Goal: Task Accomplishment & Management: Use online tool/utility

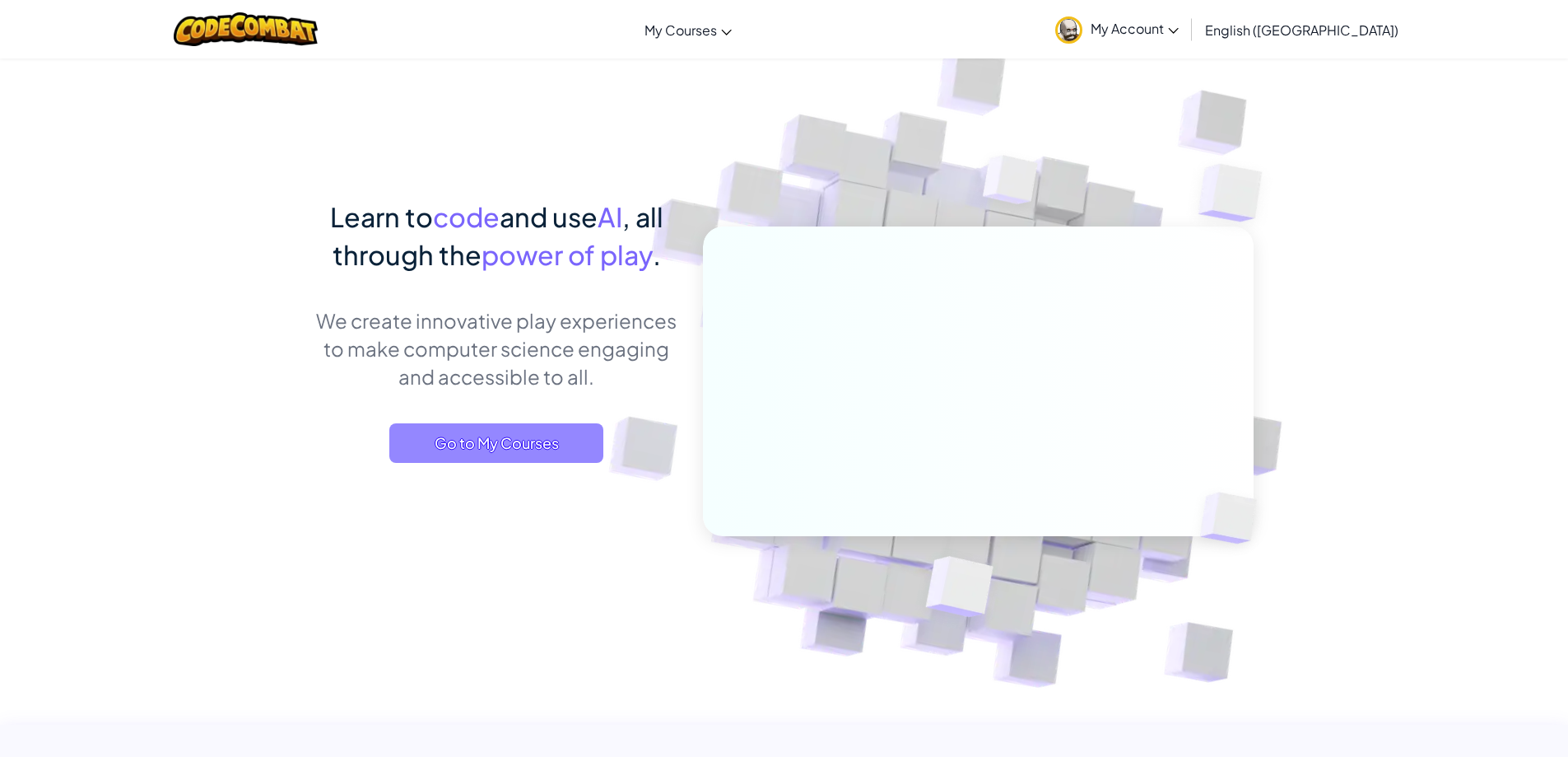
click at [428, 430] on span "Go to My Courses" at bounding box center [496, 442] width 214 height 39
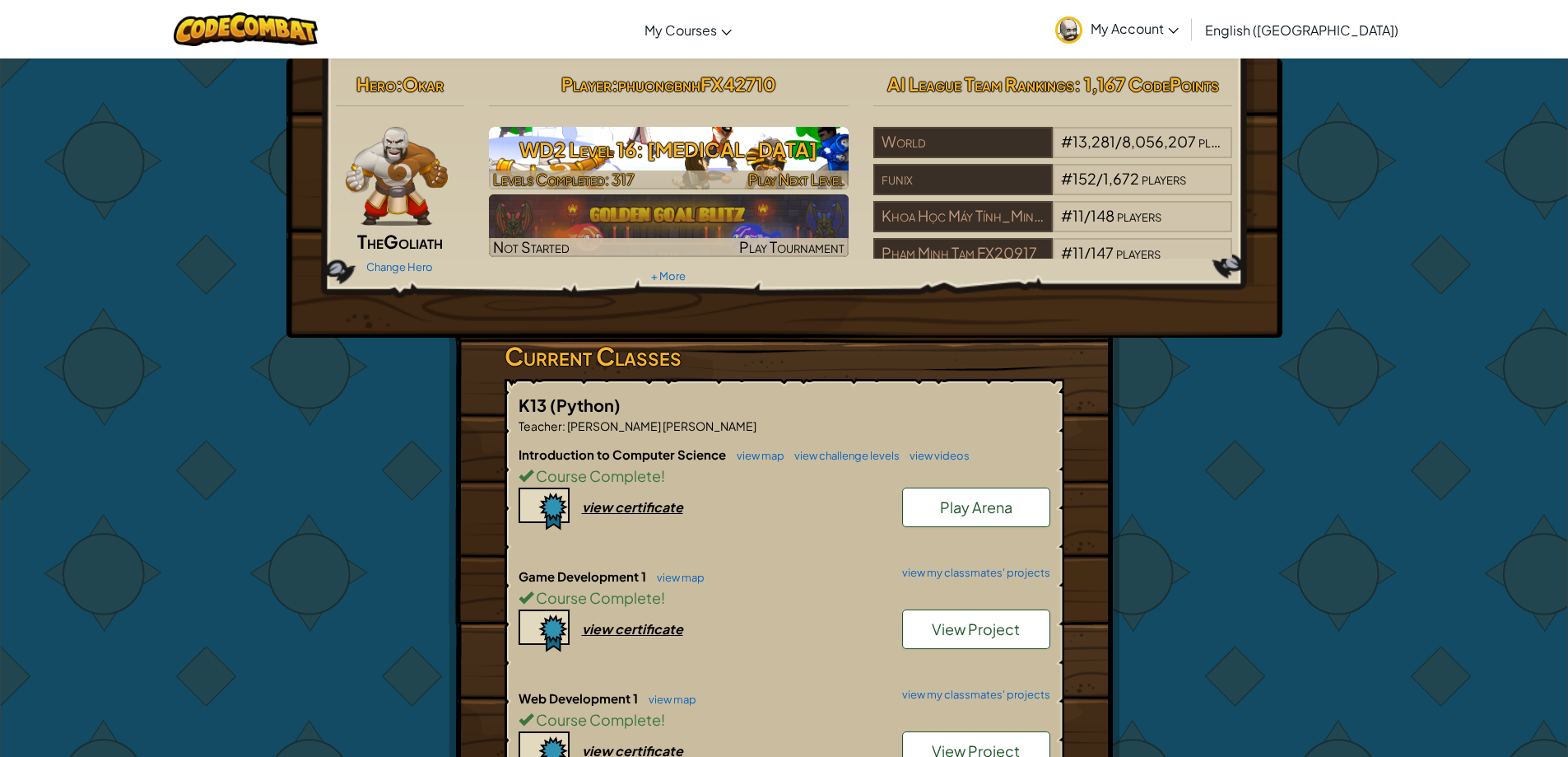
click at [584, 142] on h3 "WD2 Level 16: [MEDICAL_DATA]" at bounding box center [668, 149] width 360 height 37
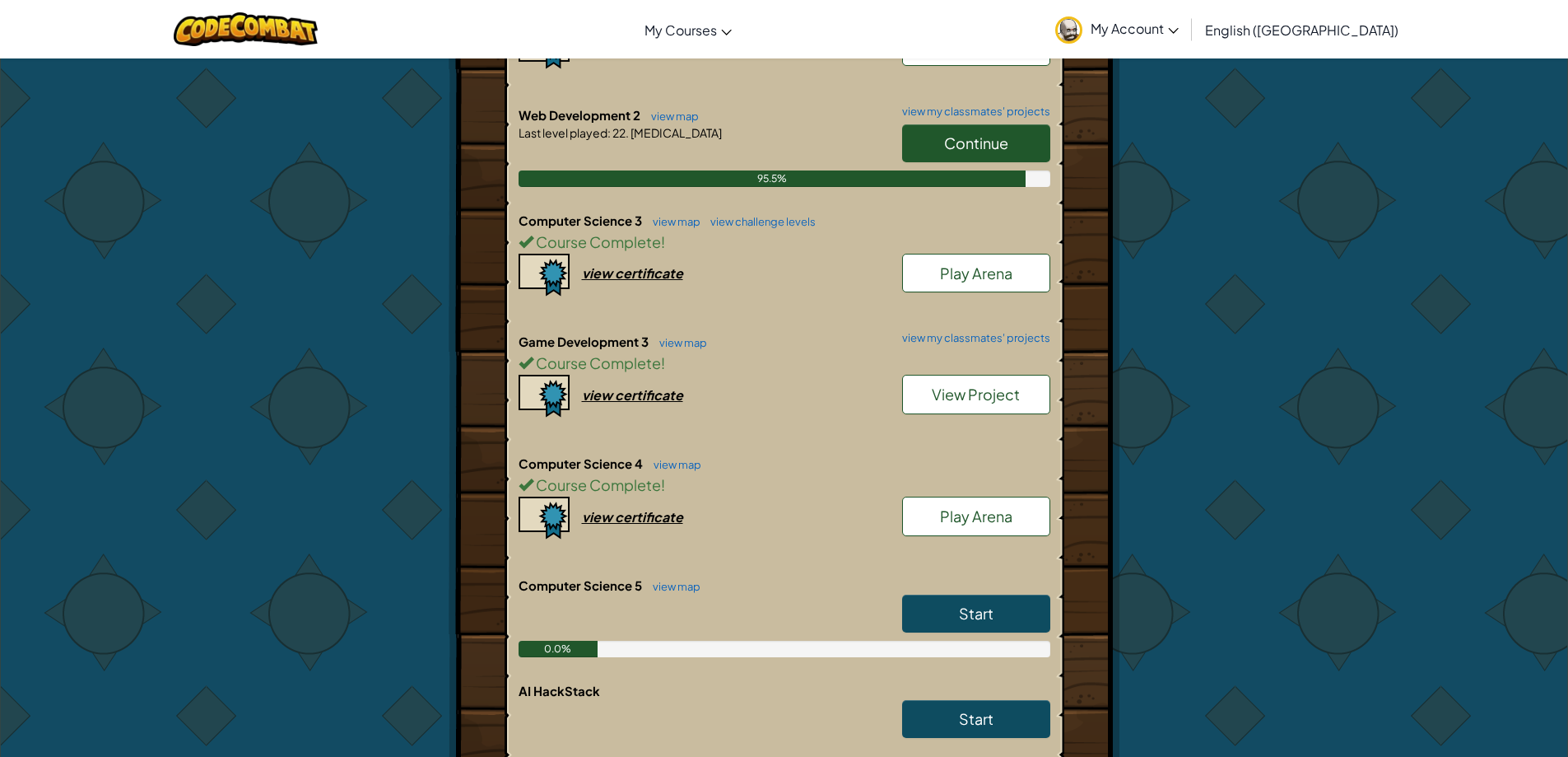
scroll to position [1482, 0]
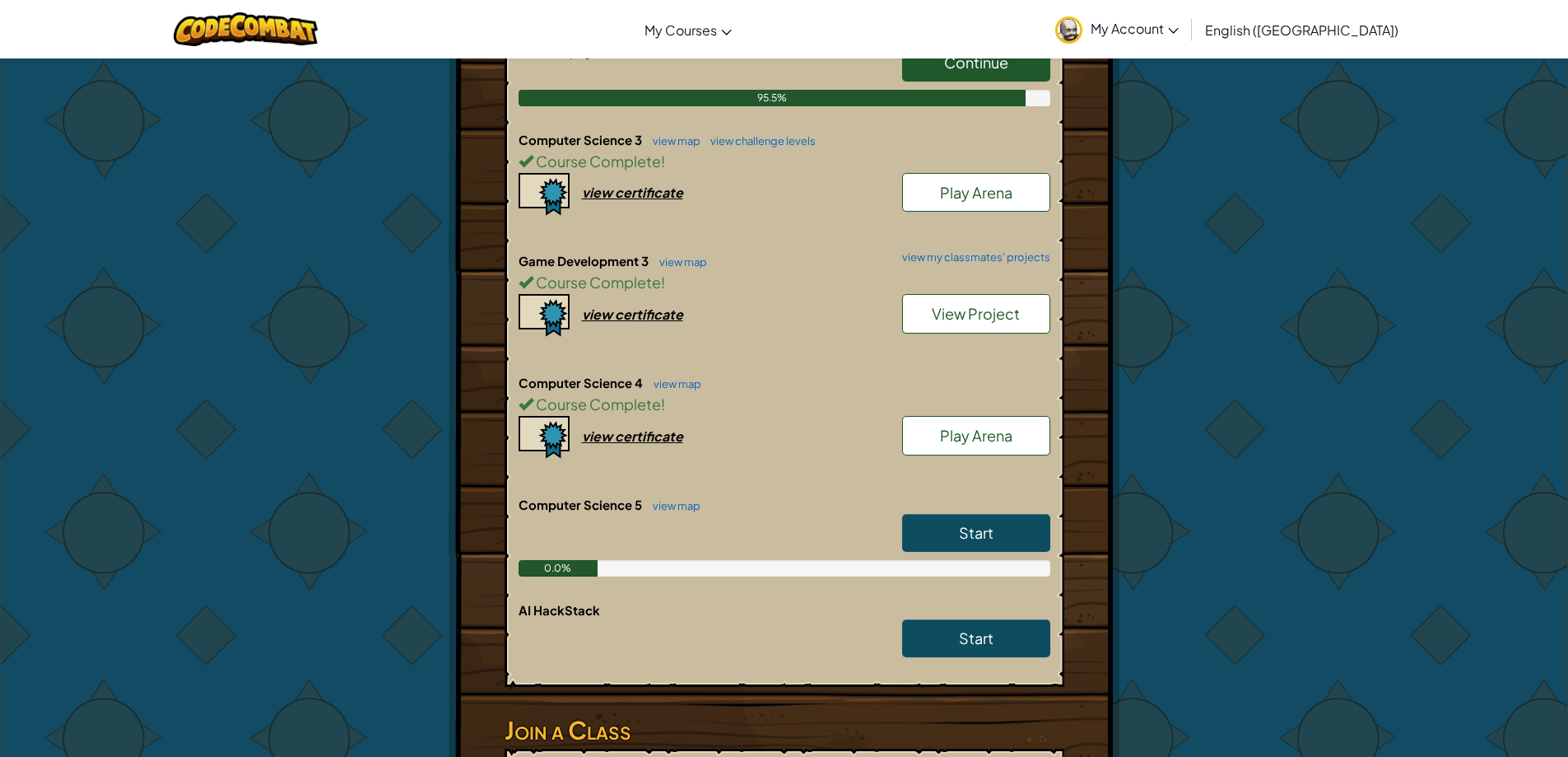
click at [983, 528] on span "Start" at bounding box center [976, 532] width 35 height 19
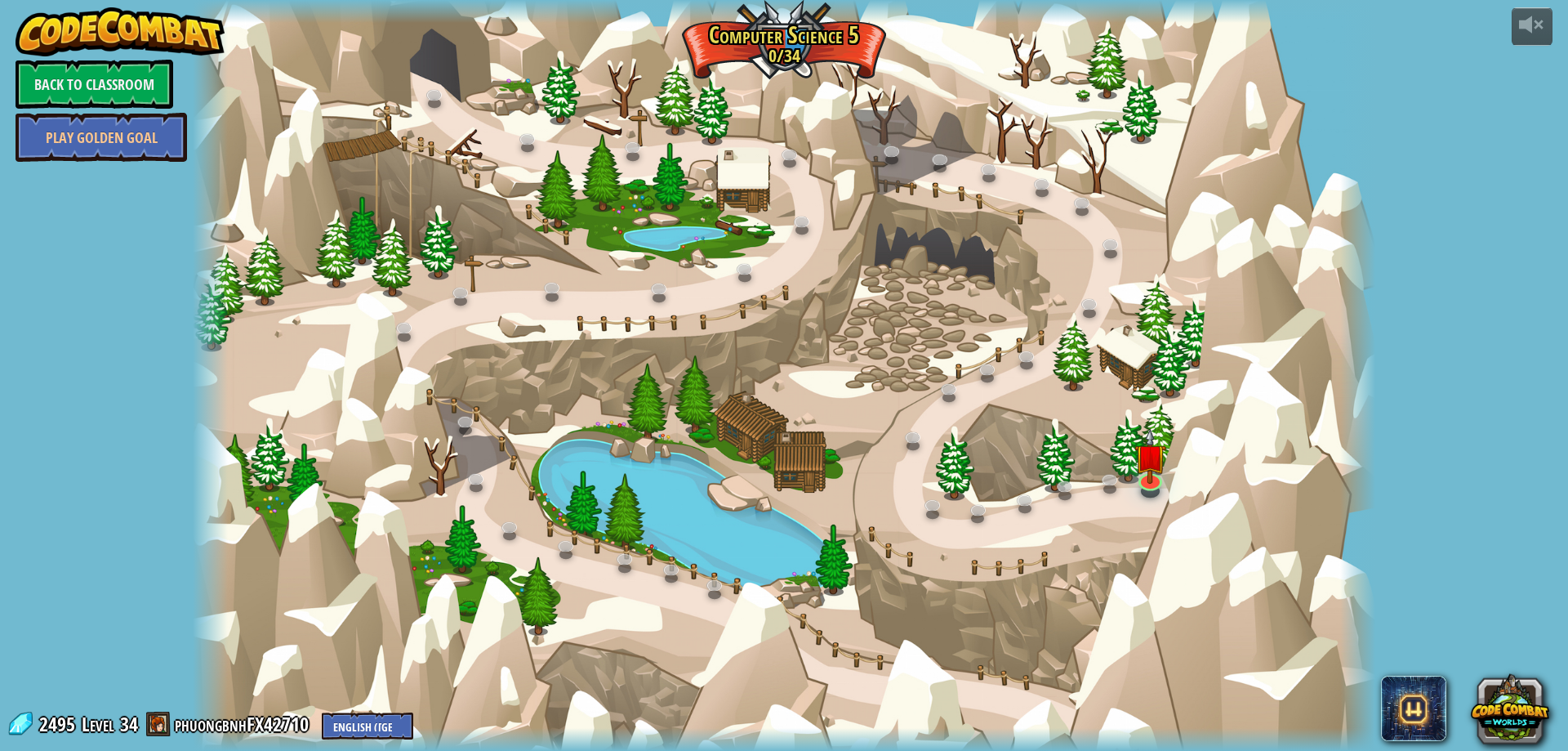
click at [471, 211] on div at bounding box center [784, 375] width 1183 height 751
click at [1026, 271] on div at bounding box center [784, 375] width 1183 height 751
click at [1154, 469] on img at bounding box center [1149, 442] width 31 height 73
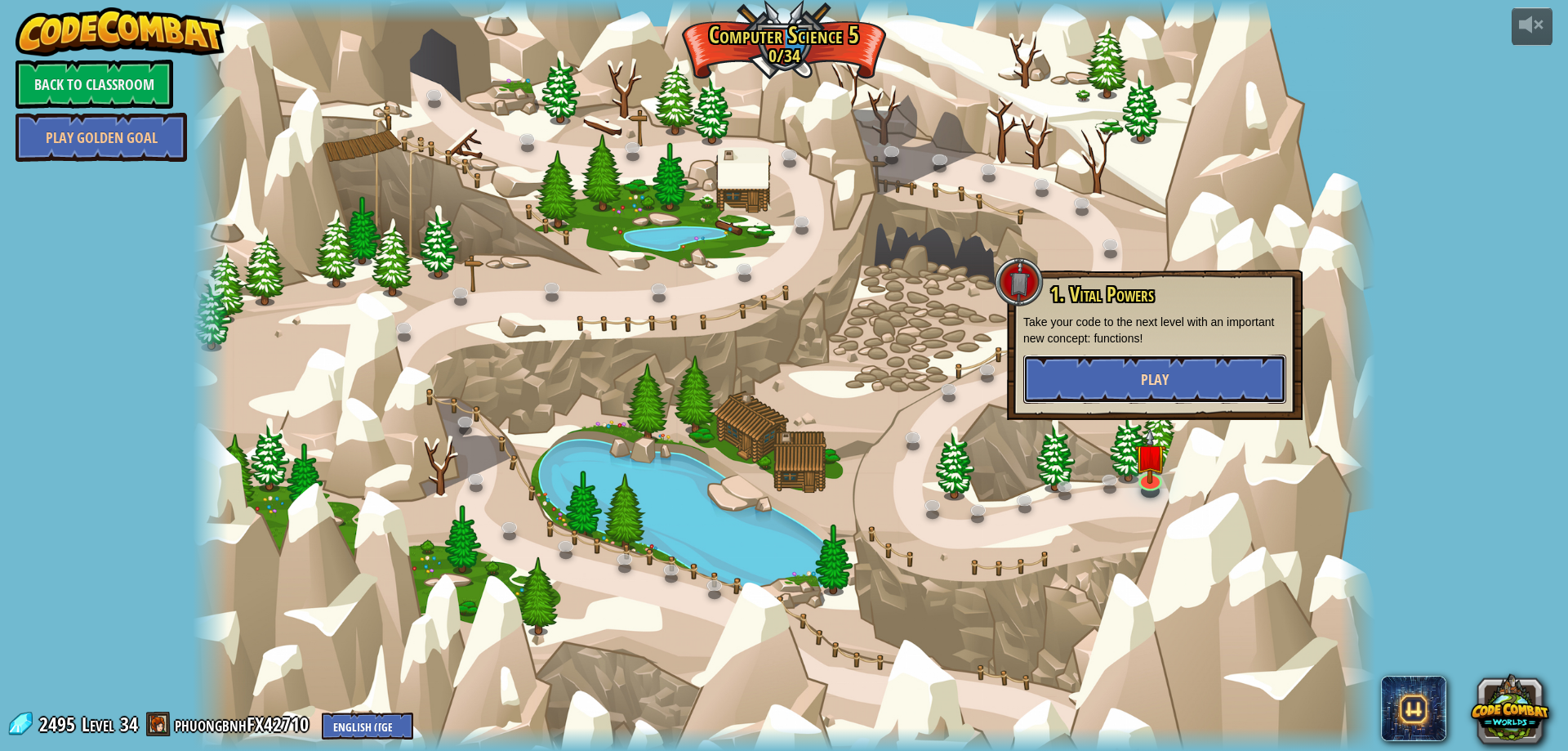
click at [1174, 383] on button "Play" at bounding box center [1154, 378] width 263 height 49
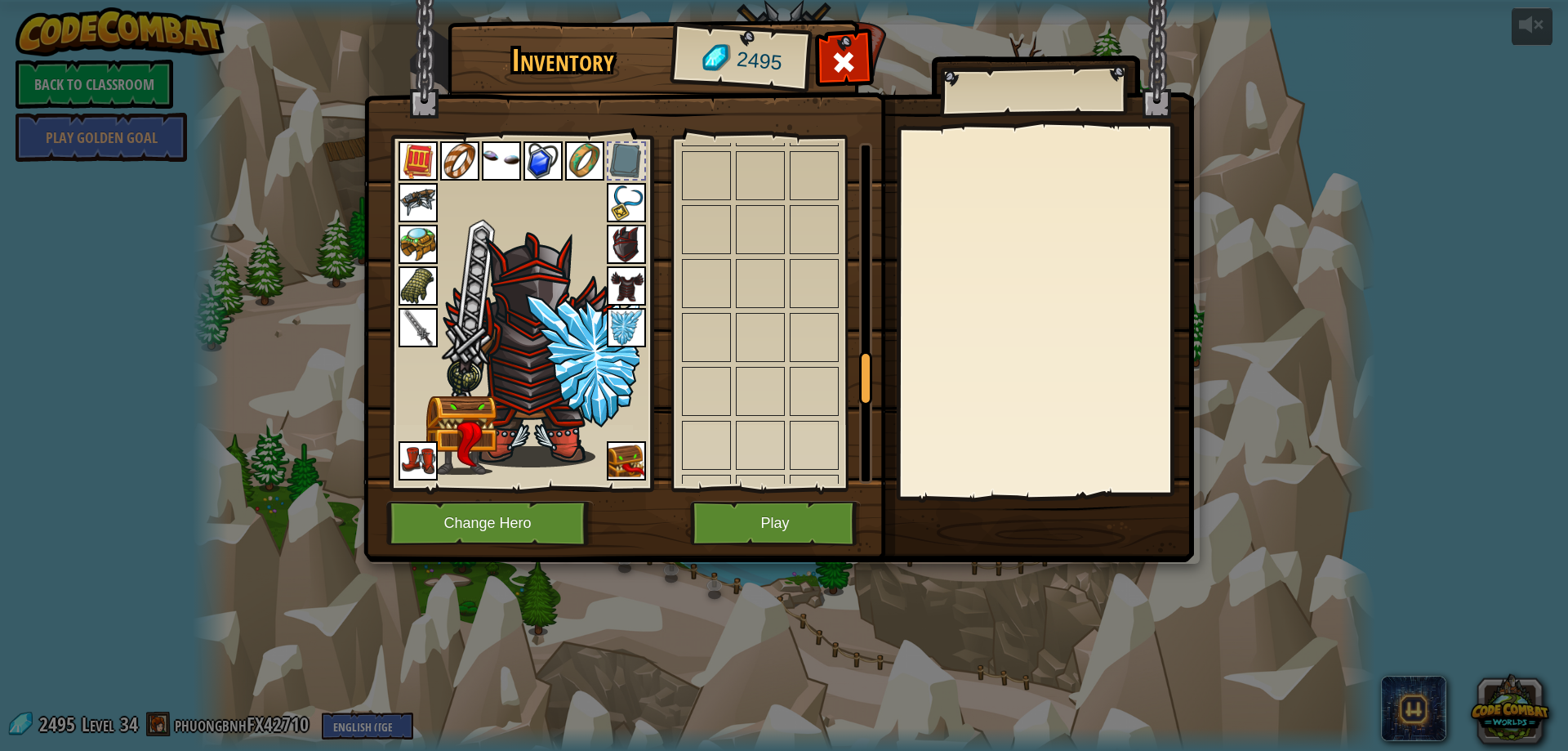
scroll to position [1471, 0]
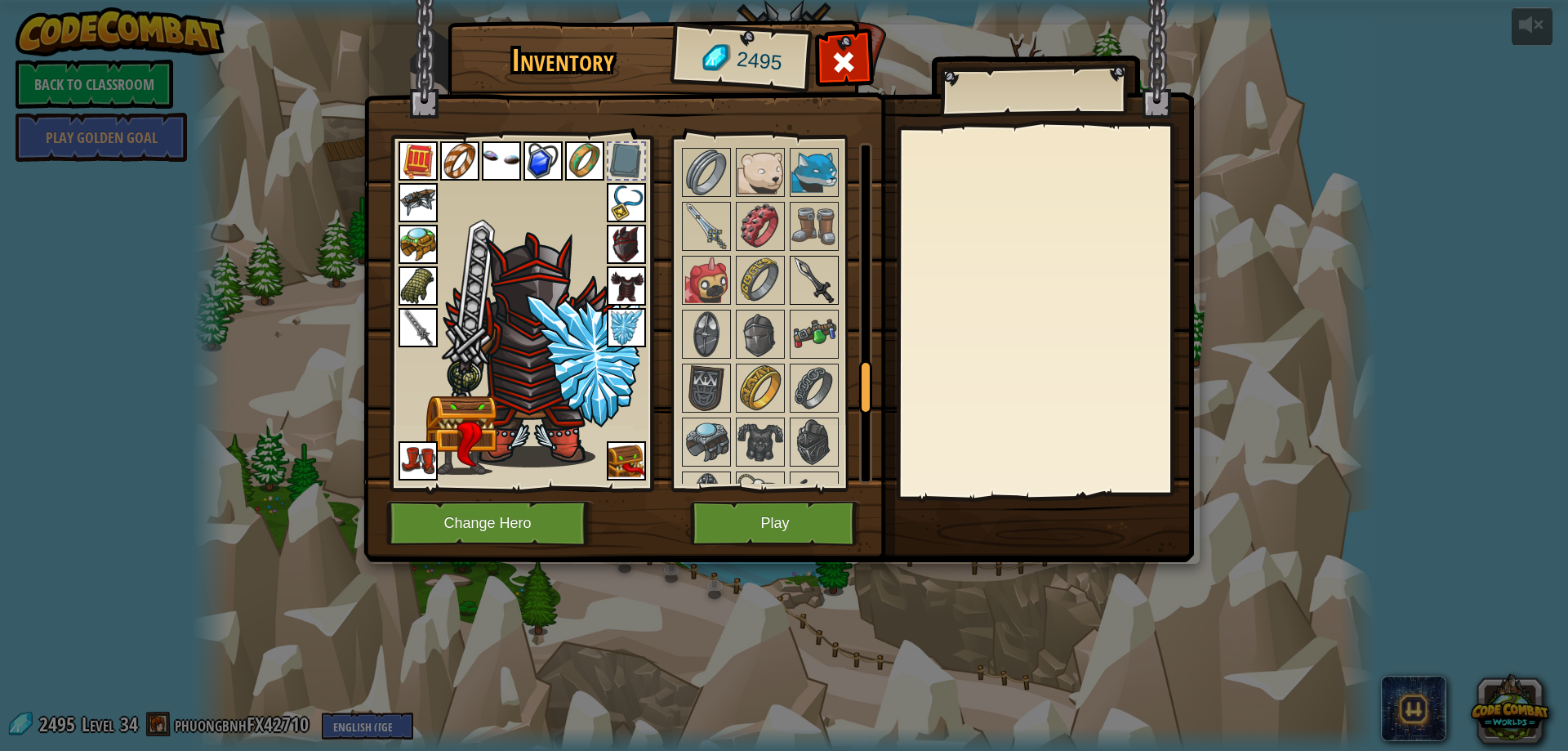
click at [796, 291] on img at bounding box center [813, 280] width 46 height 46
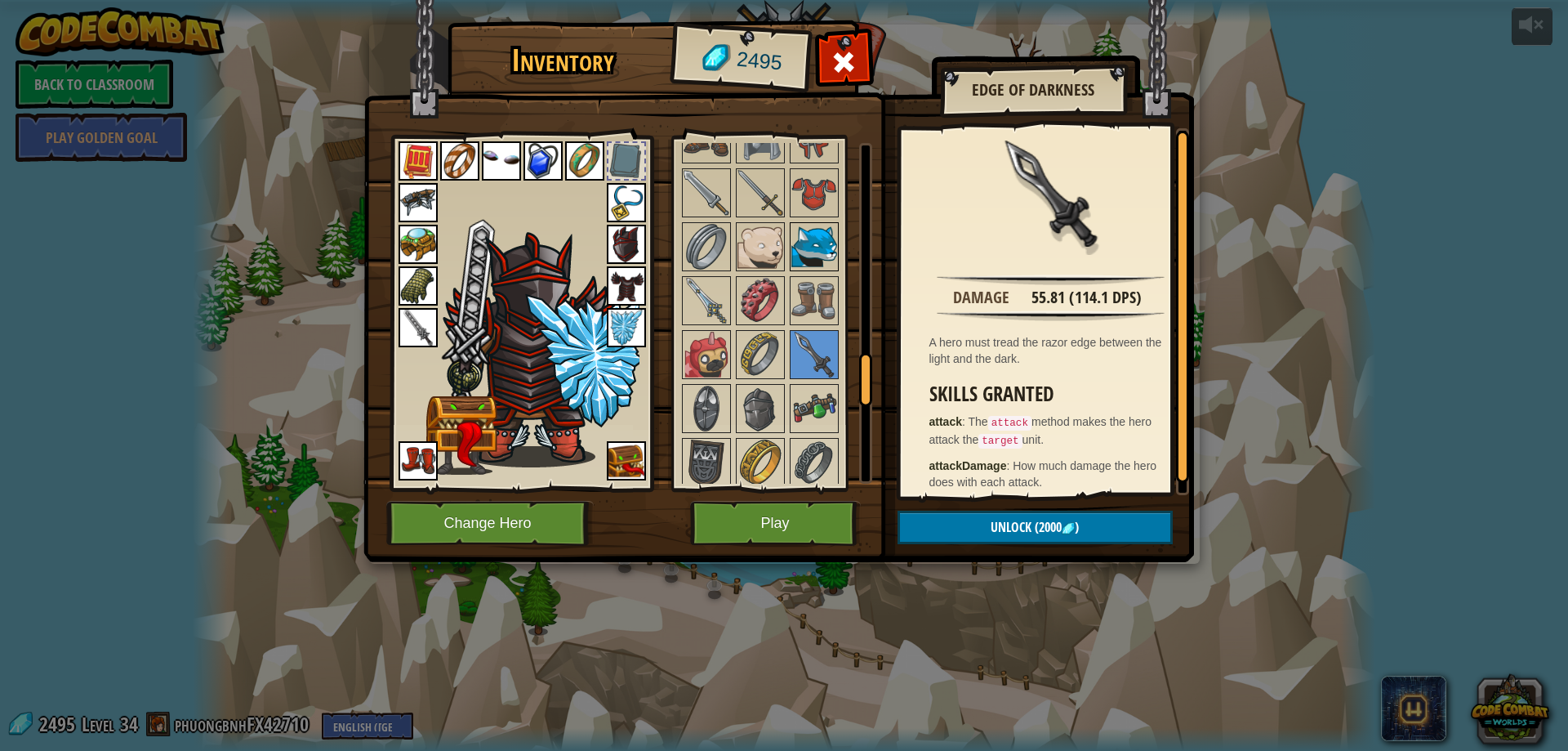
scroll to position [1389, 0]
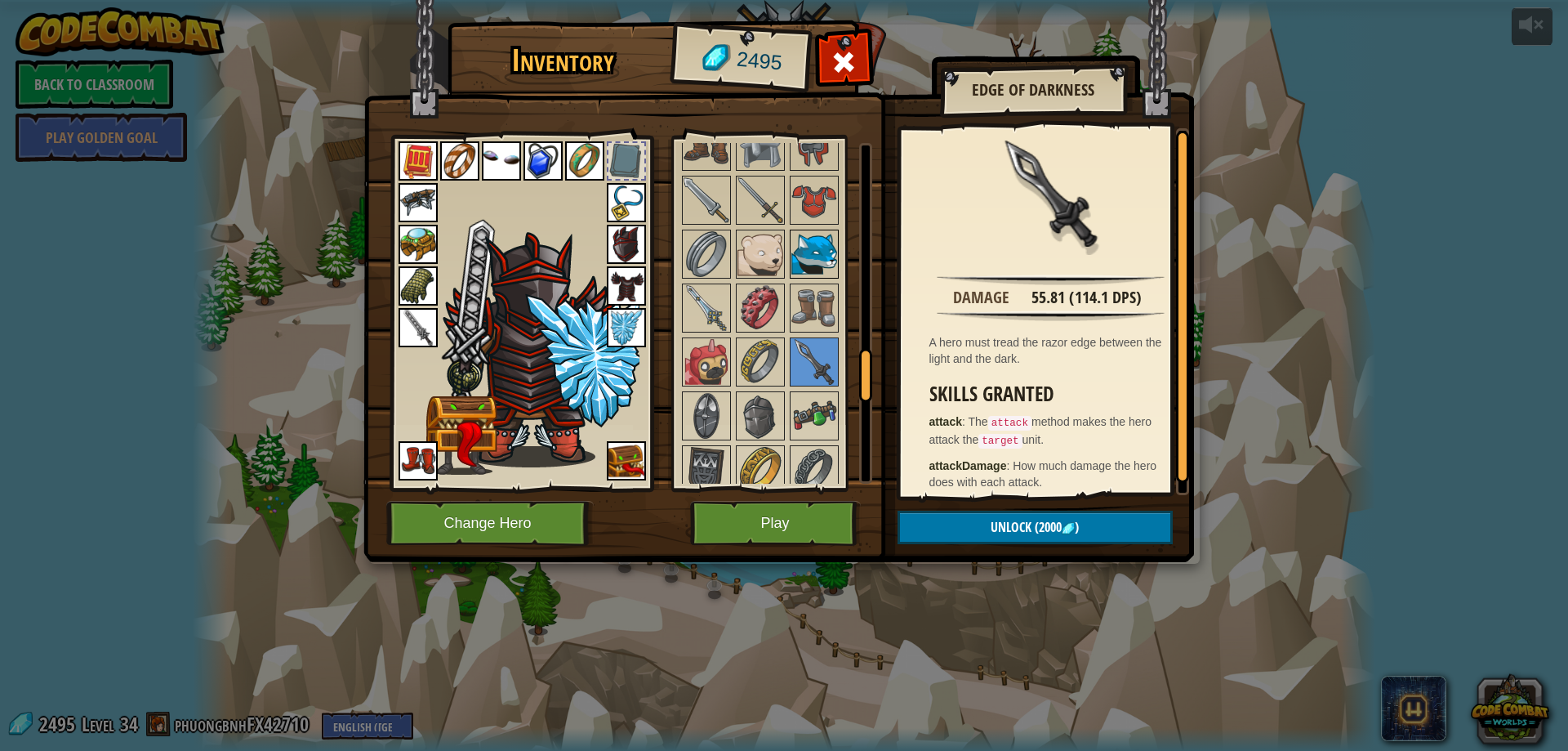
click at [809, 266] on img at bounding box center [813, 254] width 46 height 46
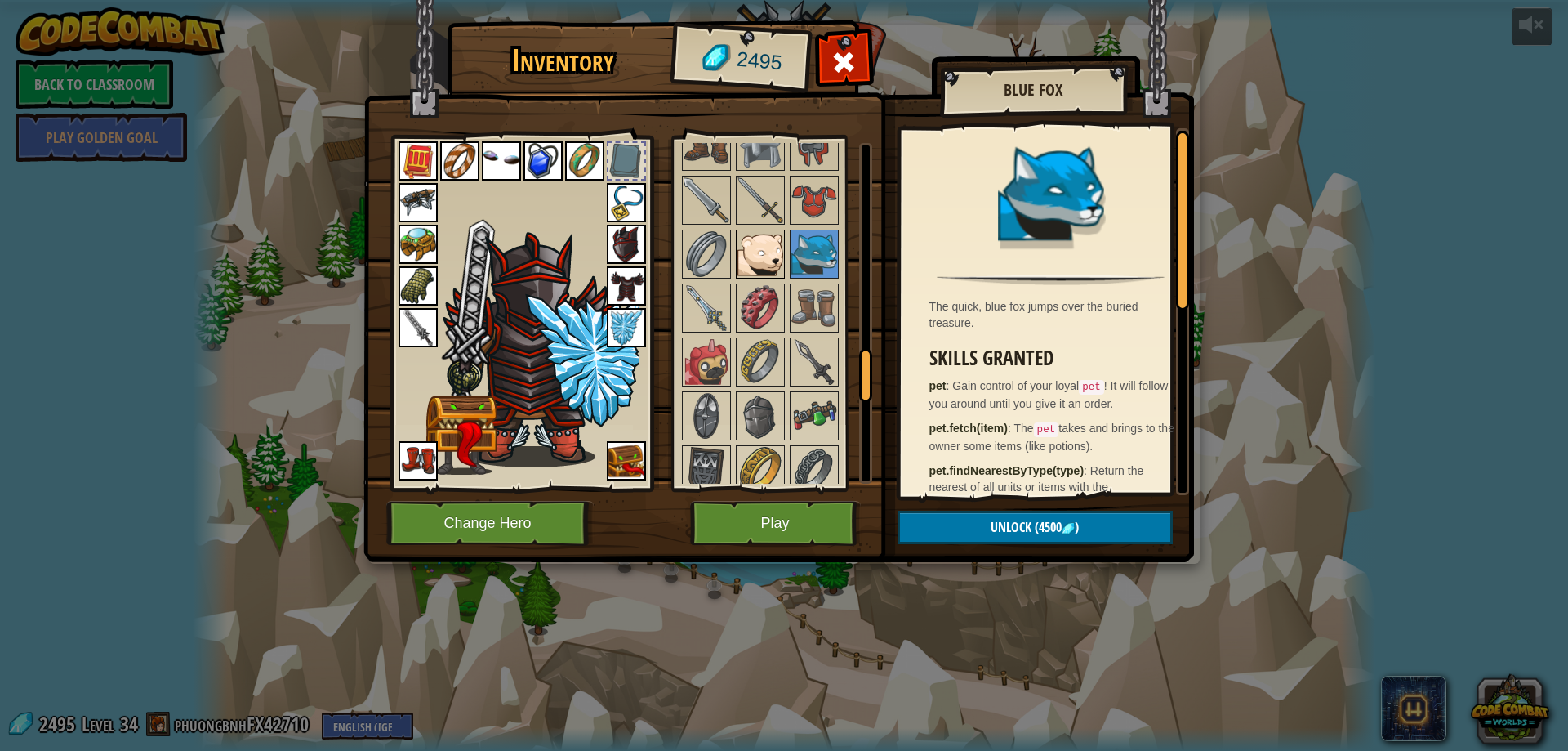
click at [766, 257] on img at bounding box center [760, 254] width 46 height 46
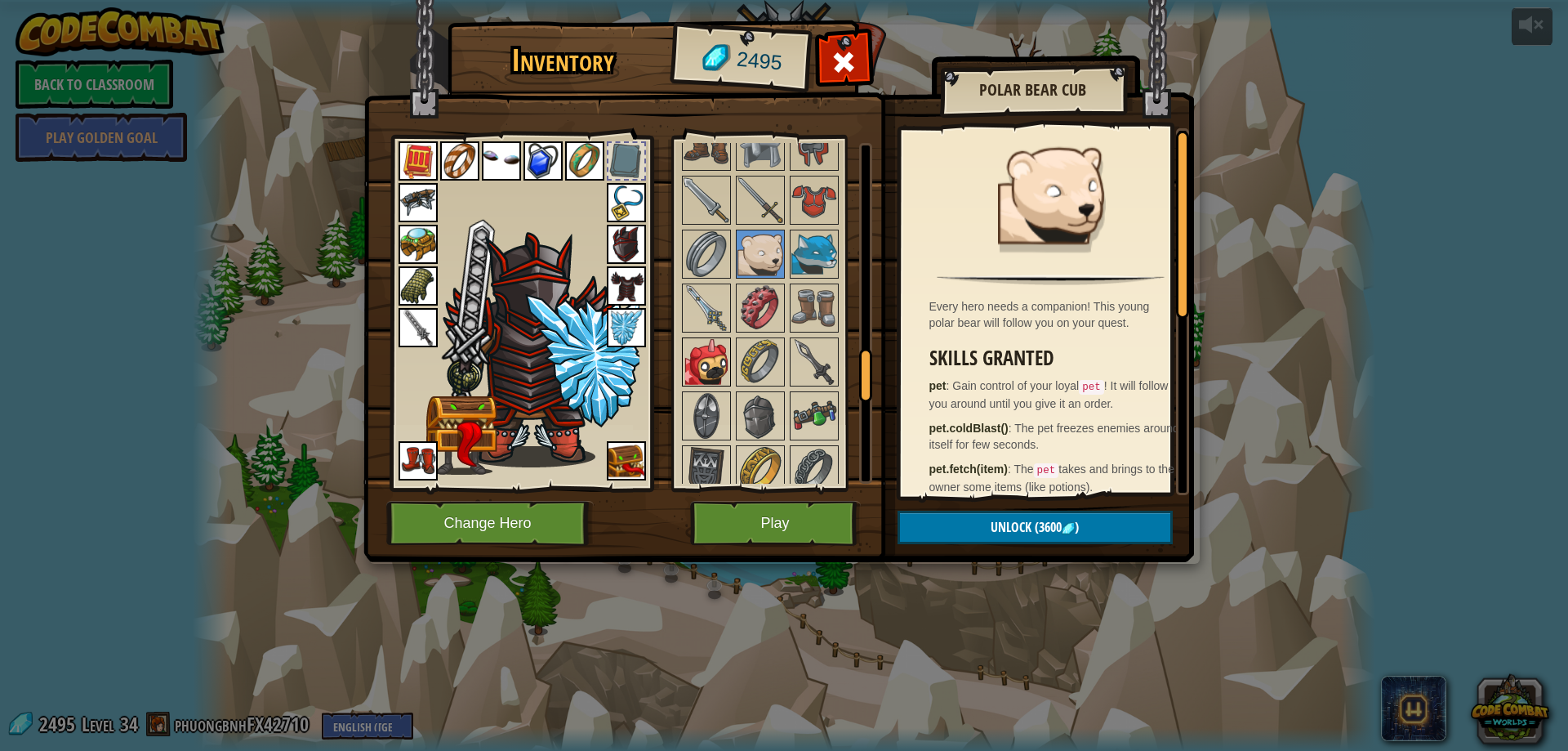
click at [711, 363] on img at bounding box center [706, 362] width 46 height 46
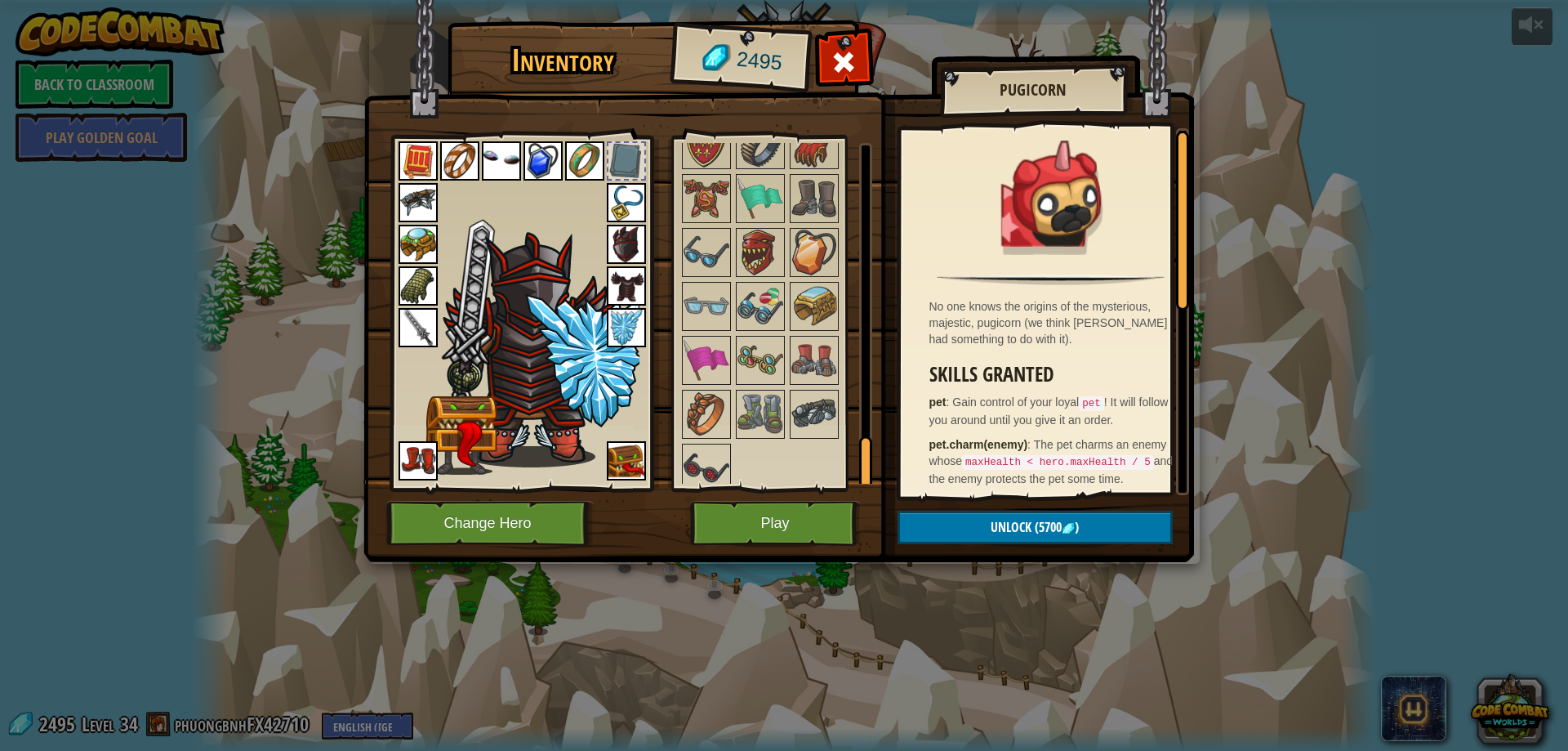
scroll to position [1995, 0]
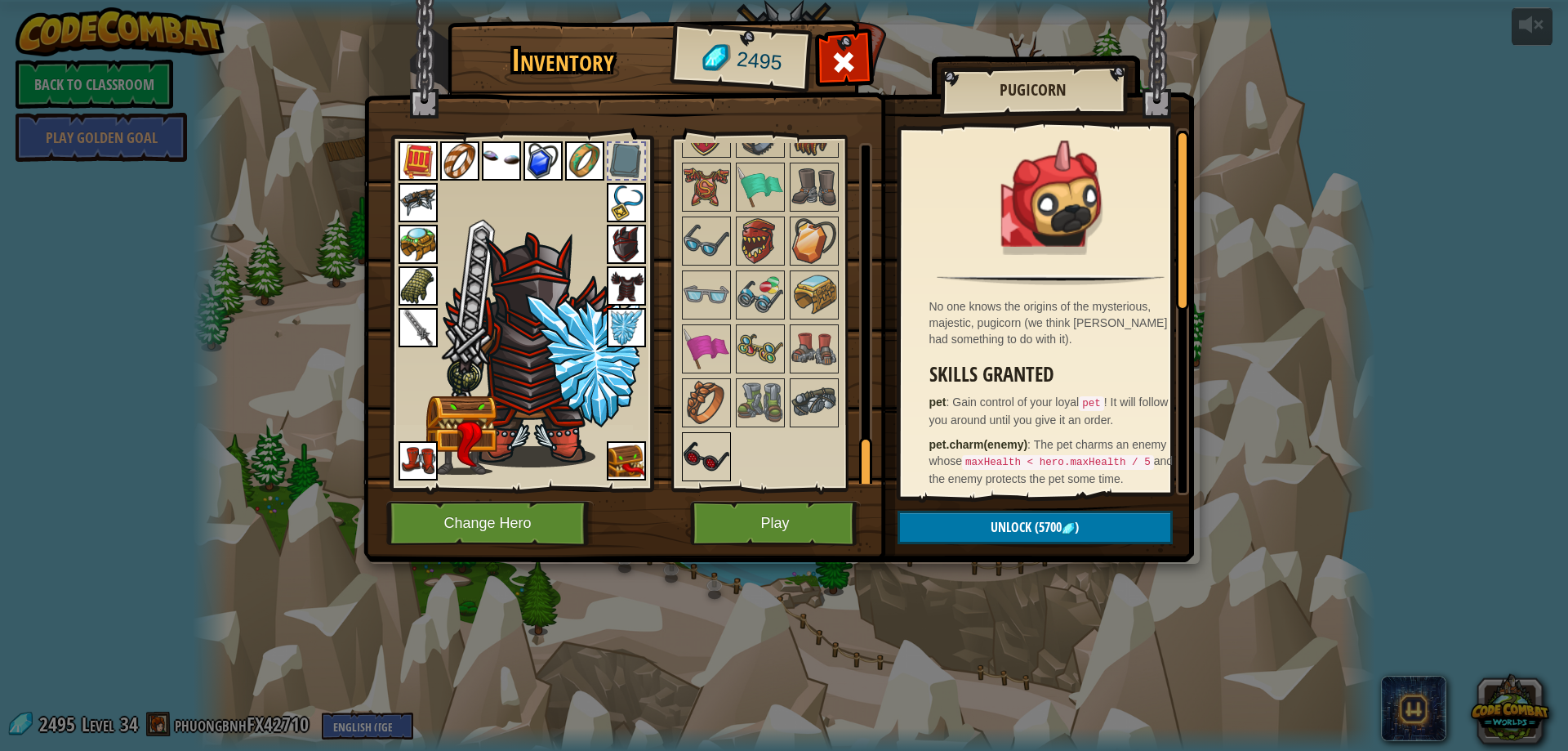
click at [715, 447] on img at bounding box center [706, 457] width 46 height 46
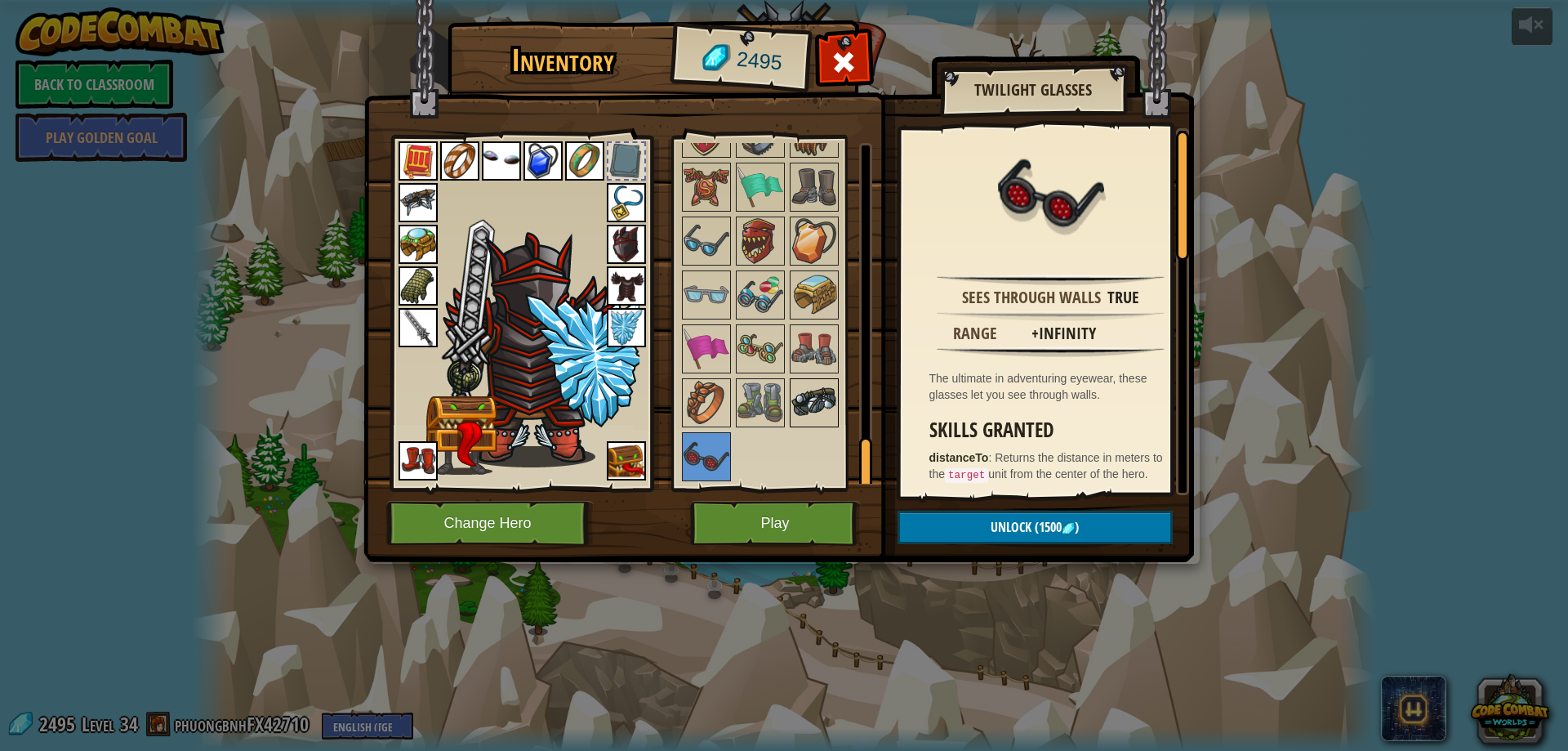
click at [801, 396] on img at bounding box center [813, 403] width 46 height 46
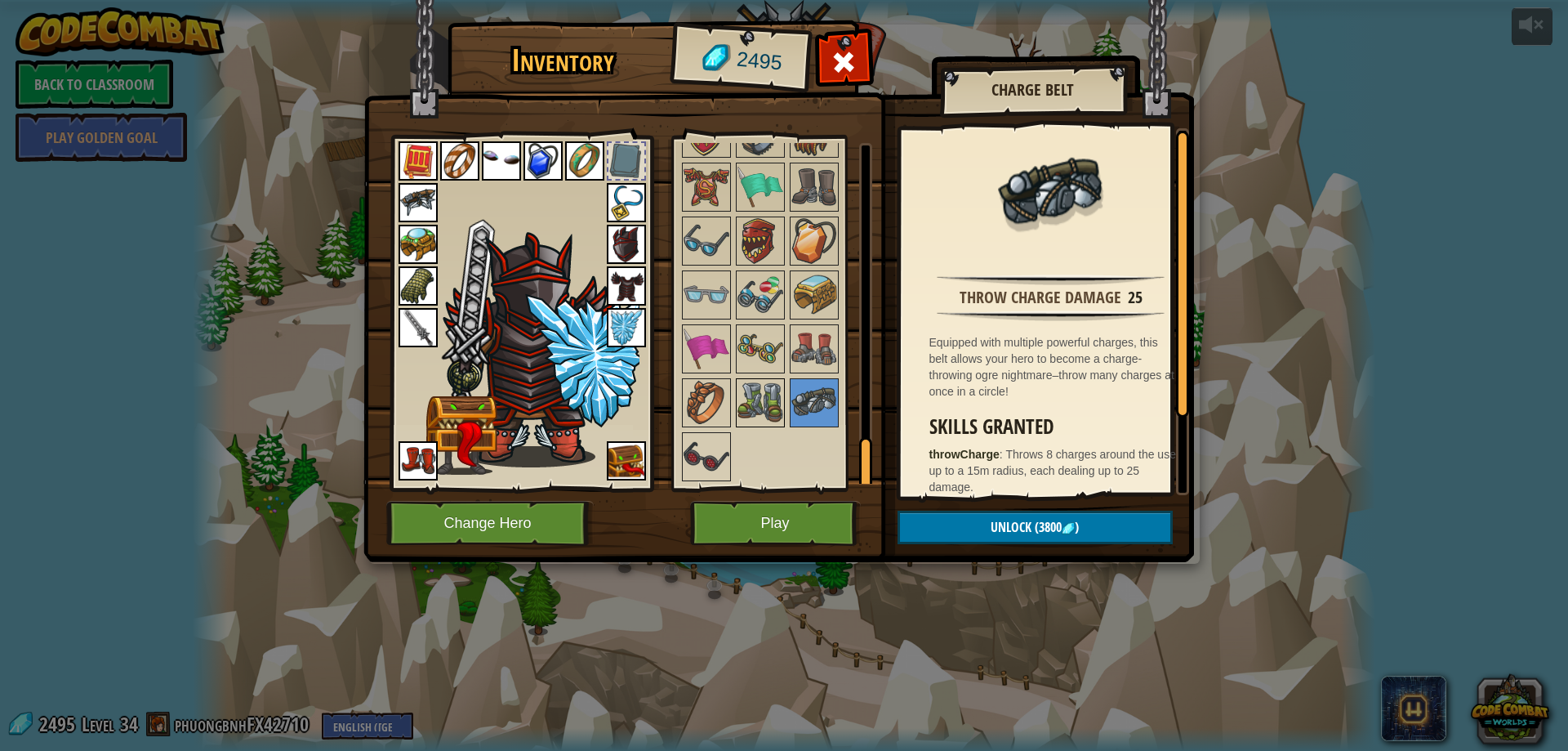
click at [756, 388] on img at bounding box center [760, 403] width 46 height 46
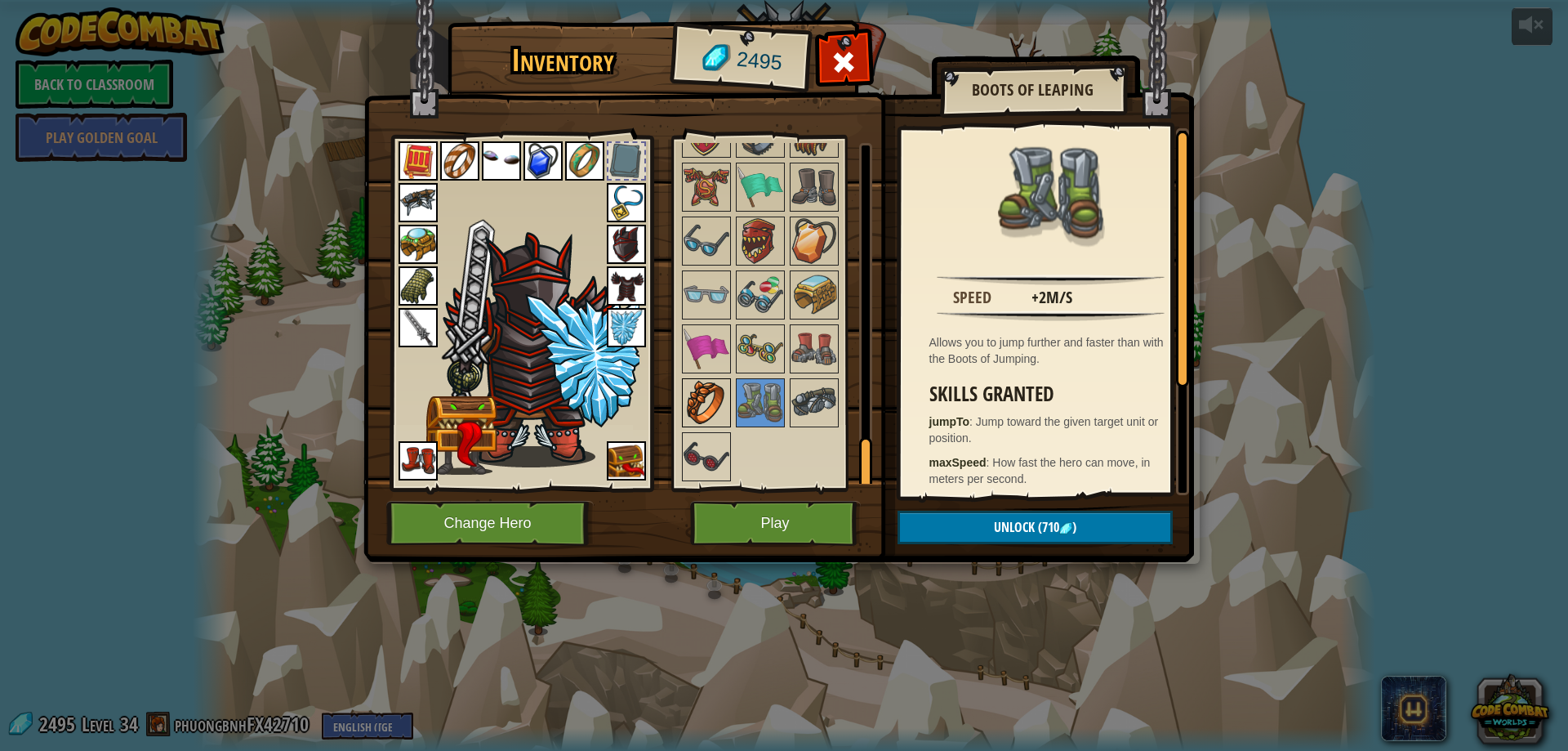
click at [726, 388] on img at bounding box center [706, 403] width 46 height 46
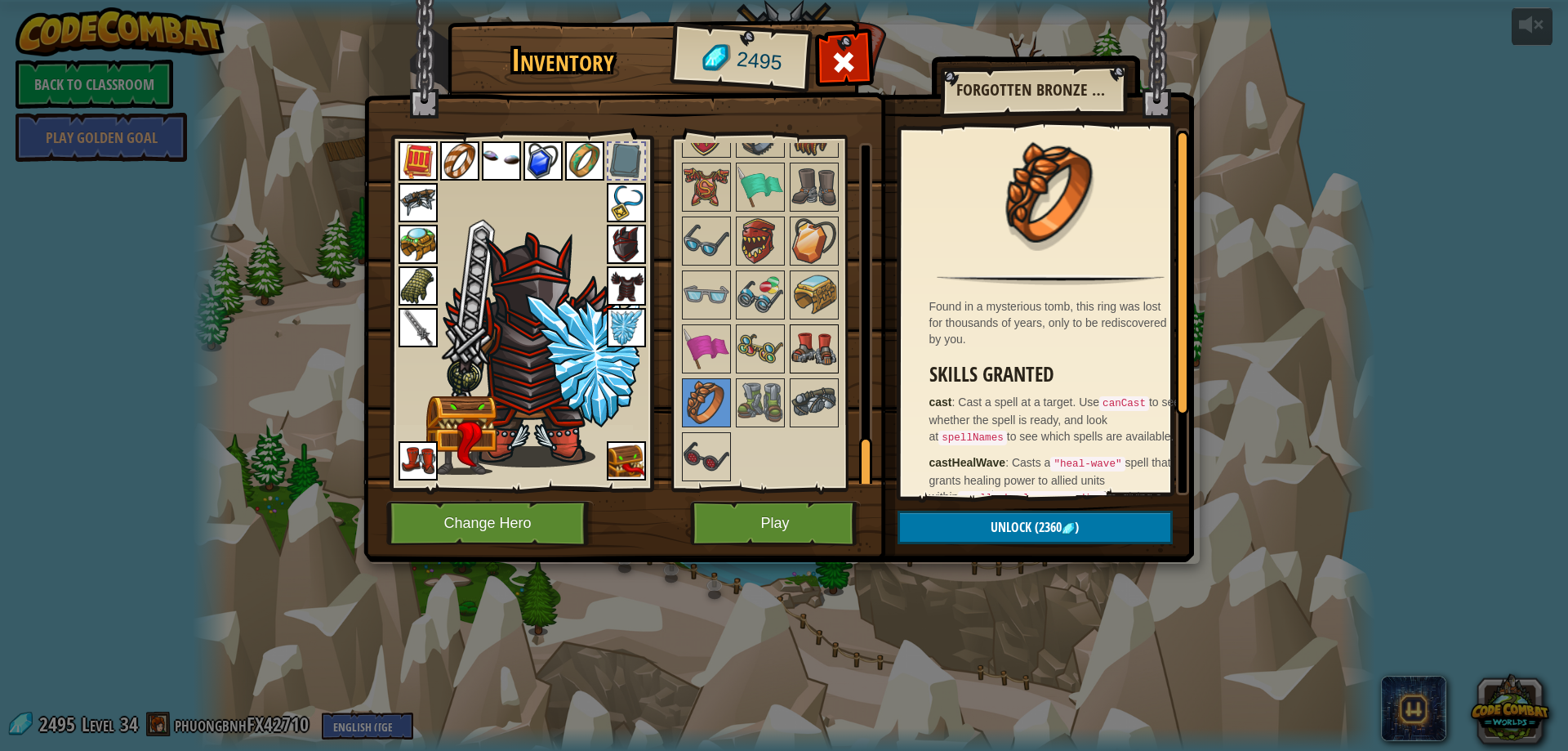
click at [818, 343] on img at bounding box center [813, 348] width 46 height 46
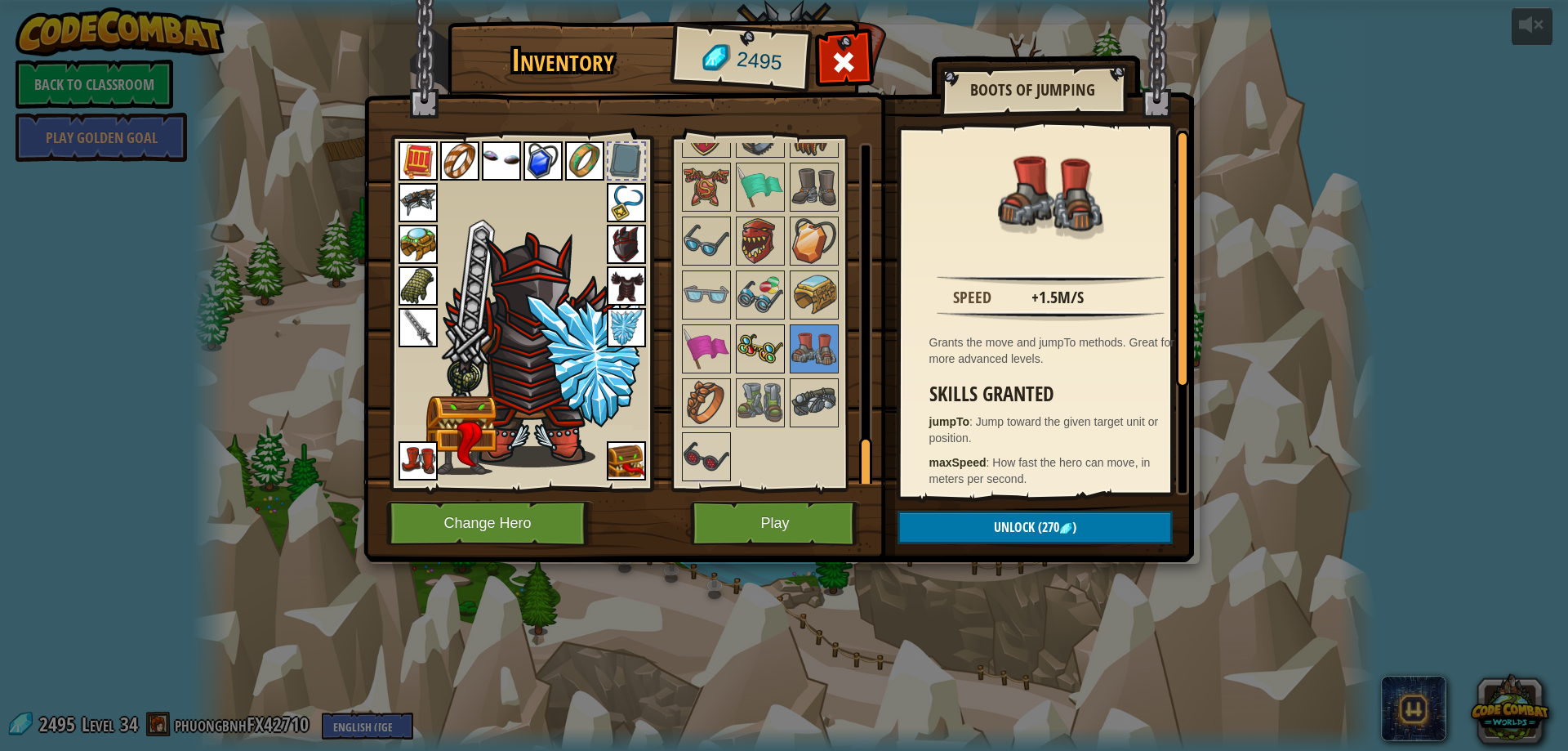
click at [749, 343] on img at bounding box center [760, 348] width 46 height 46
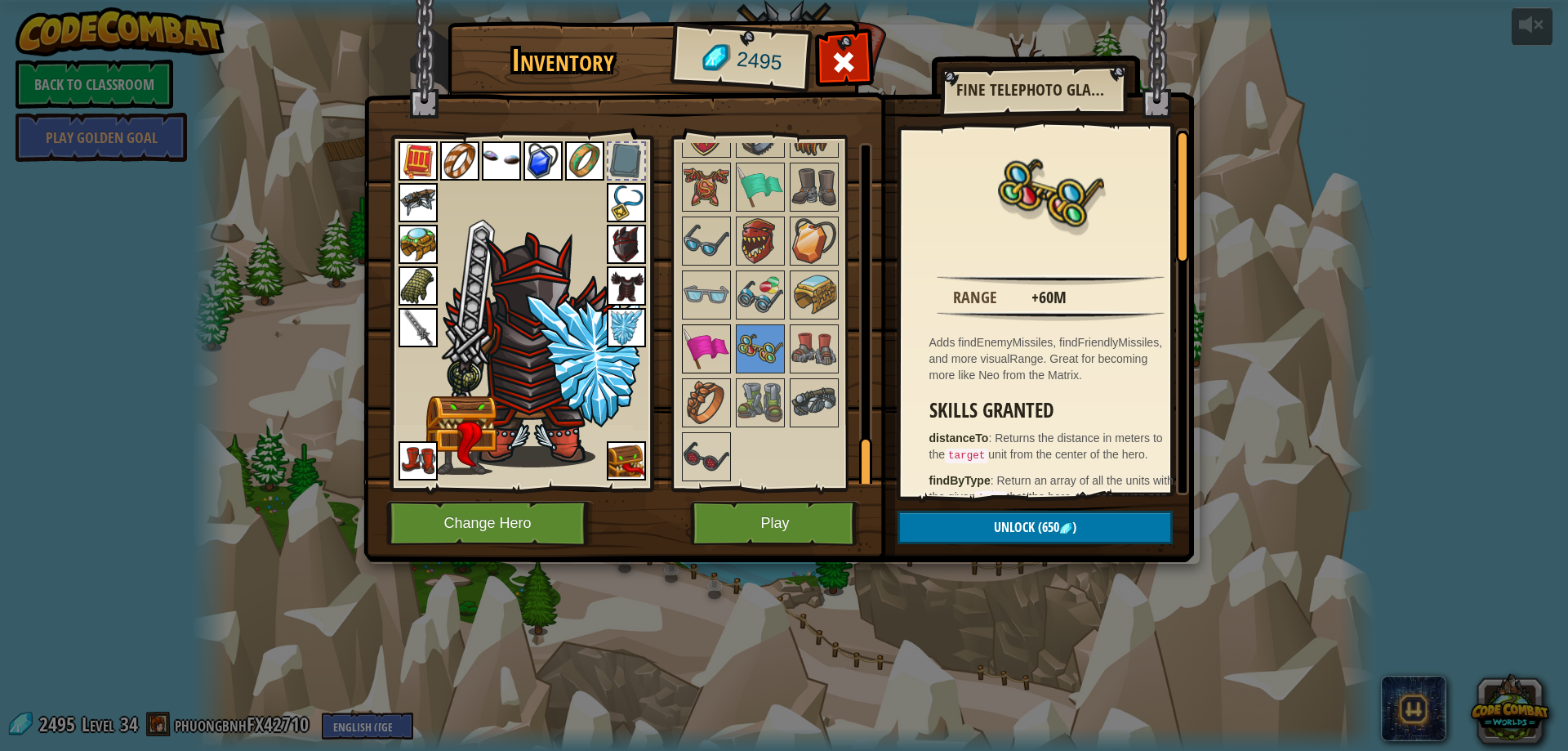
click at [722, 343] on img at bounding box center [706, 348] width 46 height 46
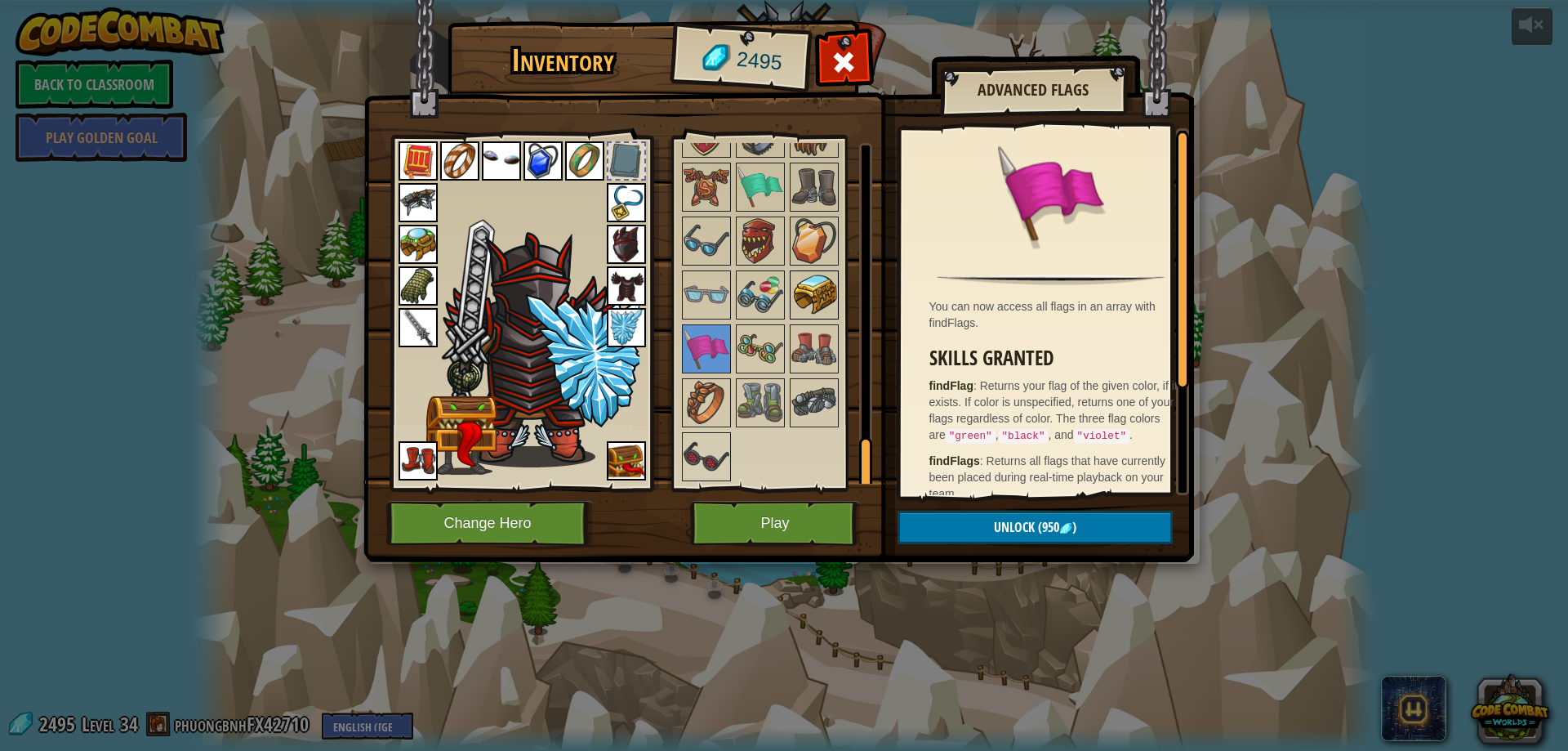
click at [813, 296] on img at bounding box center [813, 295] width 46 height 46
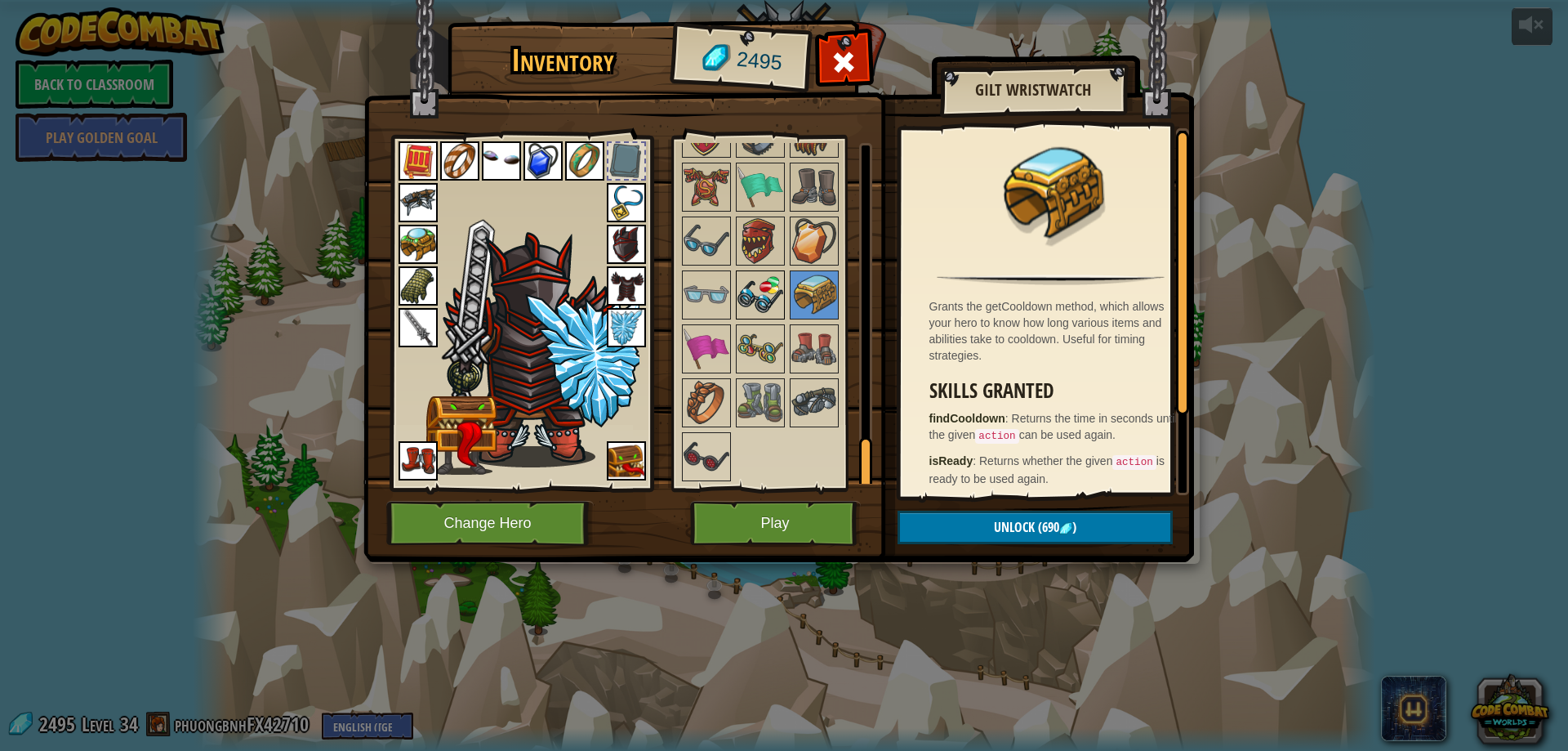
click at [768, 299] on img at bounding box center [760, 295] width 46 height 46
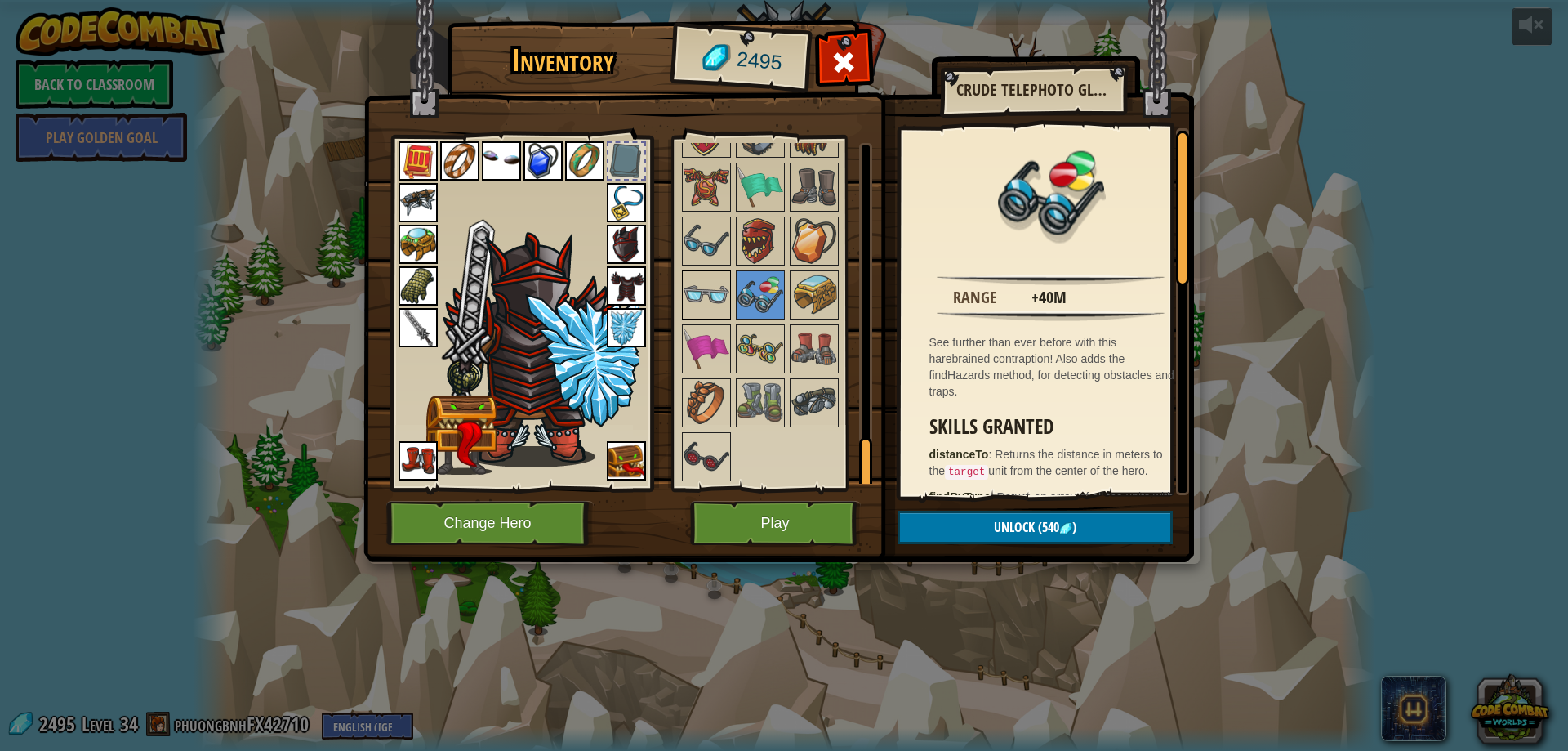
click at [707, 291] on img at bounding box center [706, 295] width 46 height 46
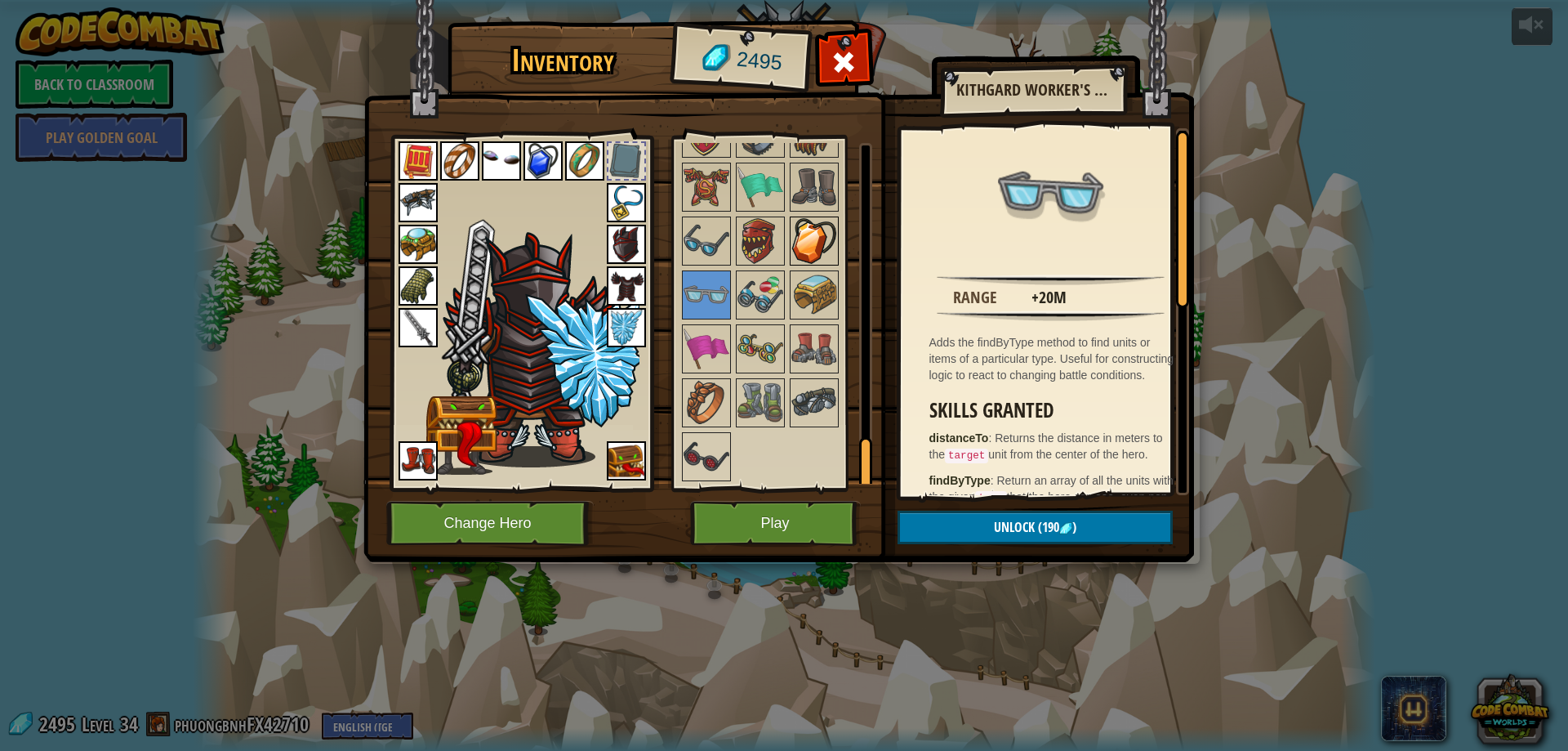
click at [799, 245] on img at bounding box center [813, 241] width 46 height 46
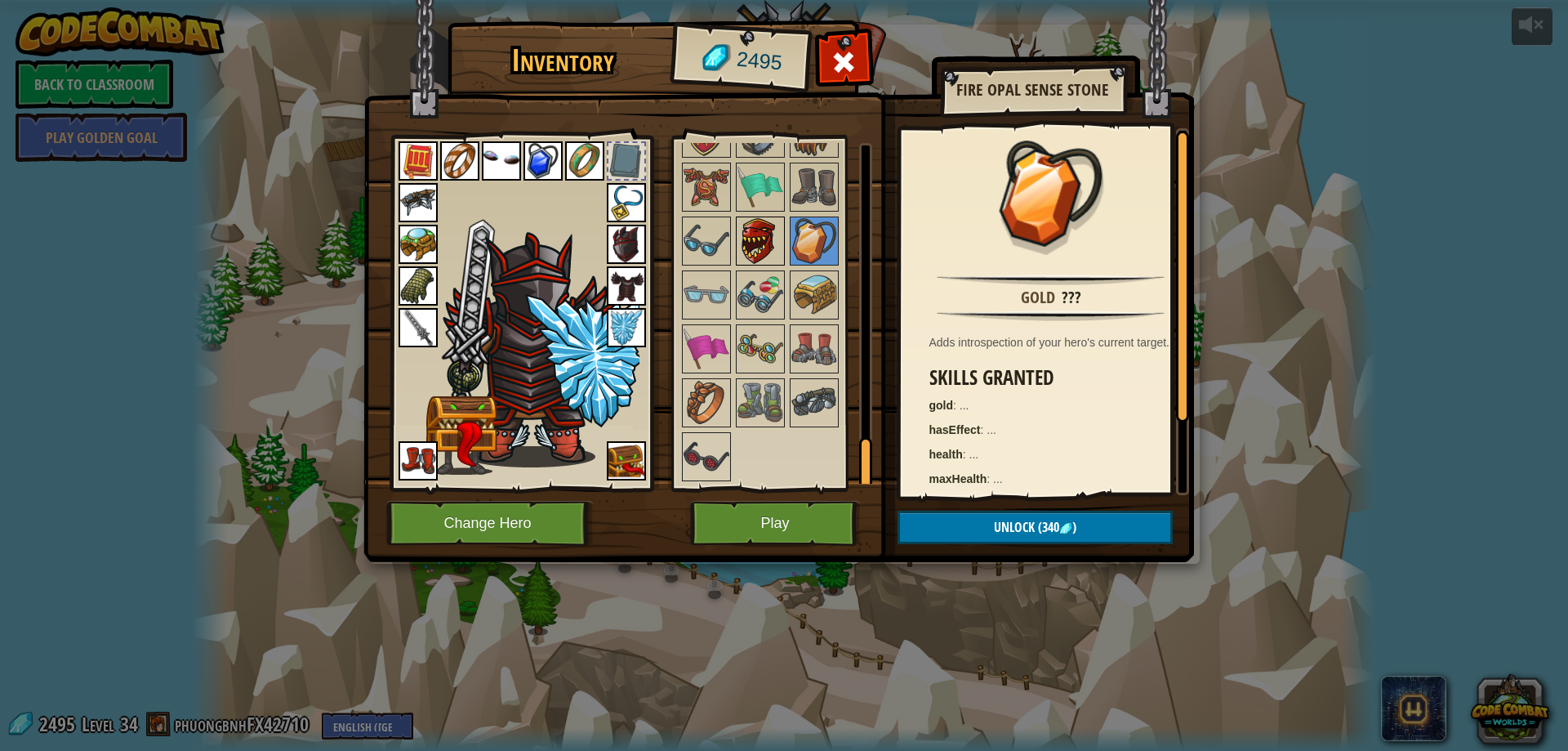
click at [755, 250] on img at bounding box center [760, 241] width 46 height 46
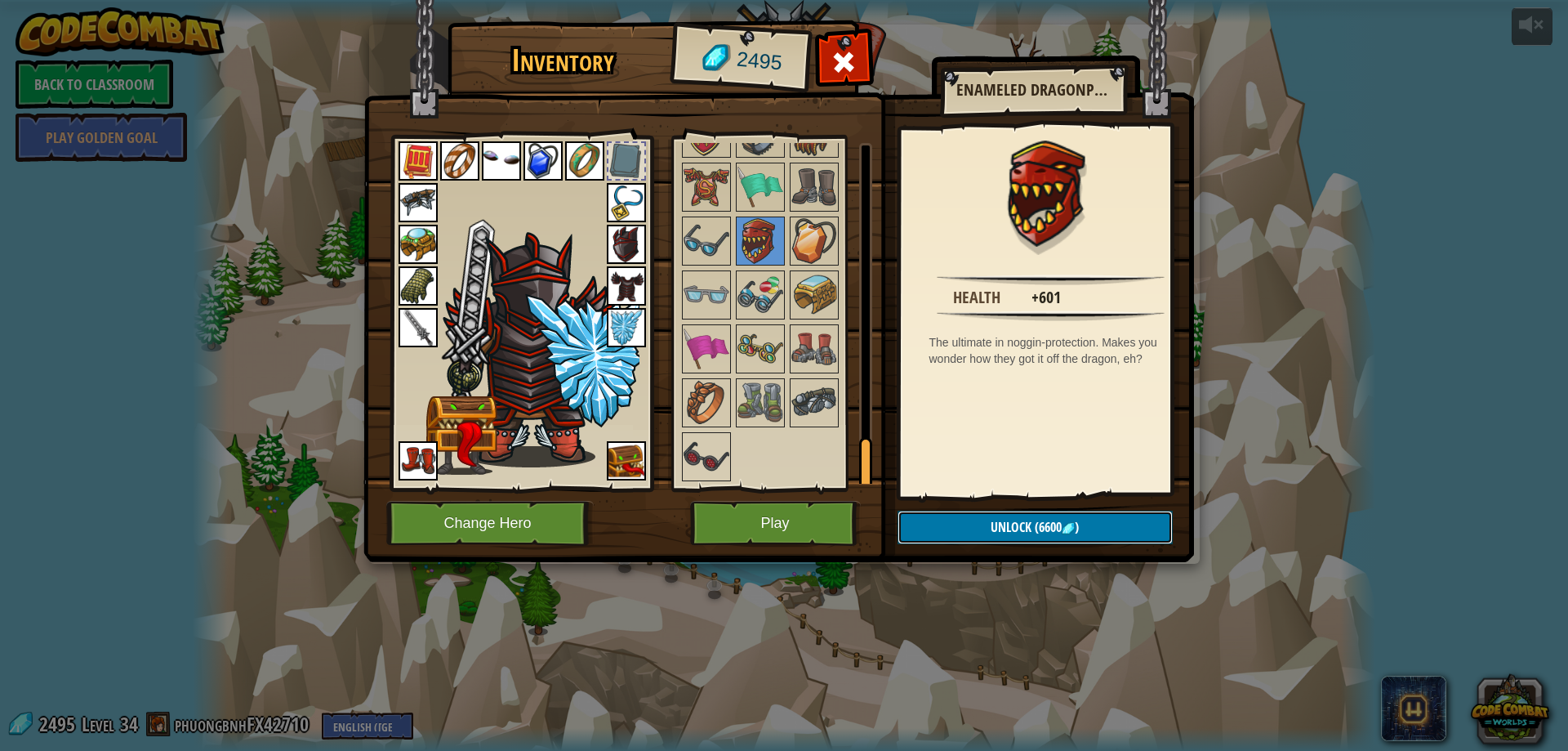
click at [1147, 537] on button "Unlock (6600 )" at bounding box center [1034, 526] width 275 height 33
click at [754, 527] on button "Play" at bounding box center [774, 523] width 170 height 45
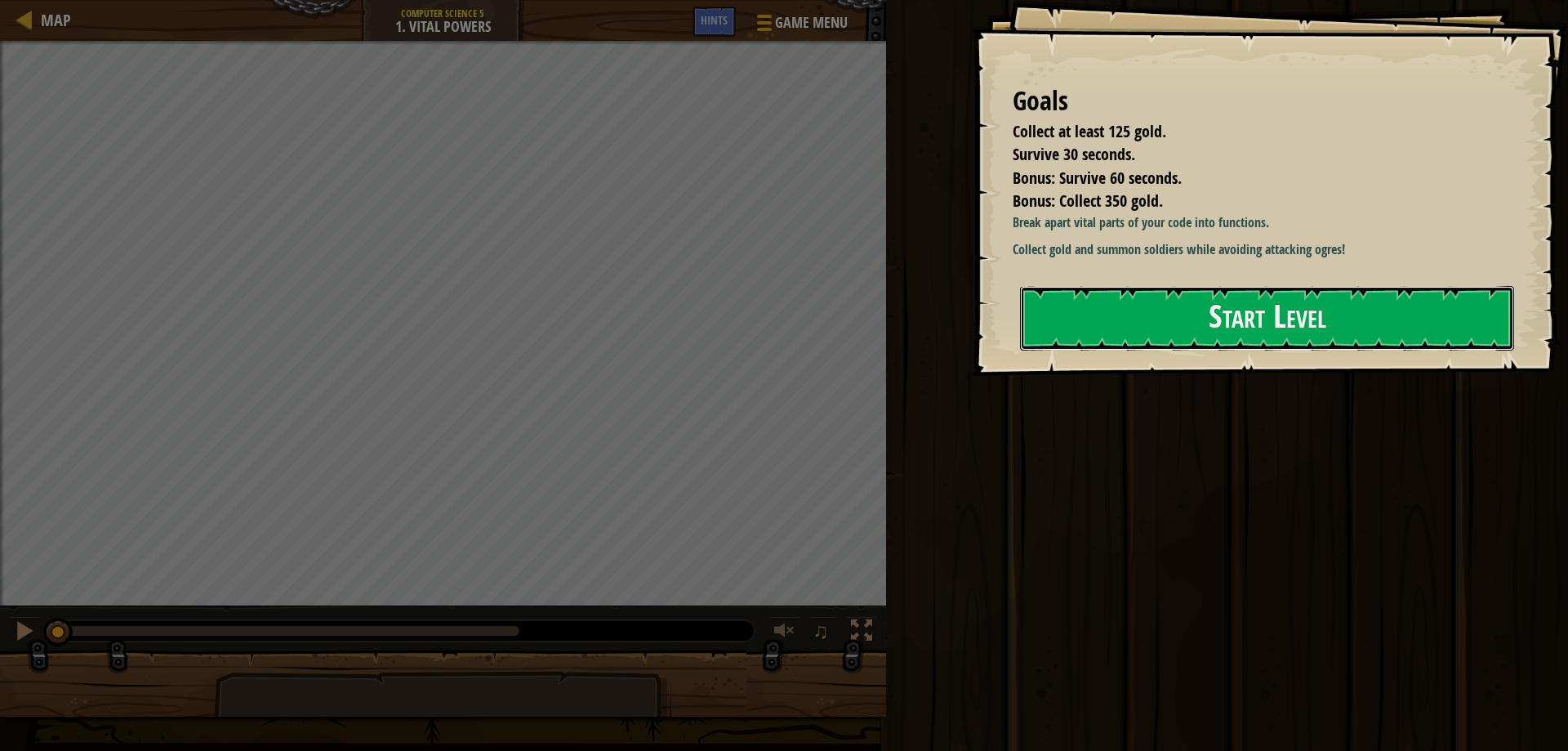
click at [1153, 326] on button "Start Level" at bounding box center [1266, 318] width 494 height 65
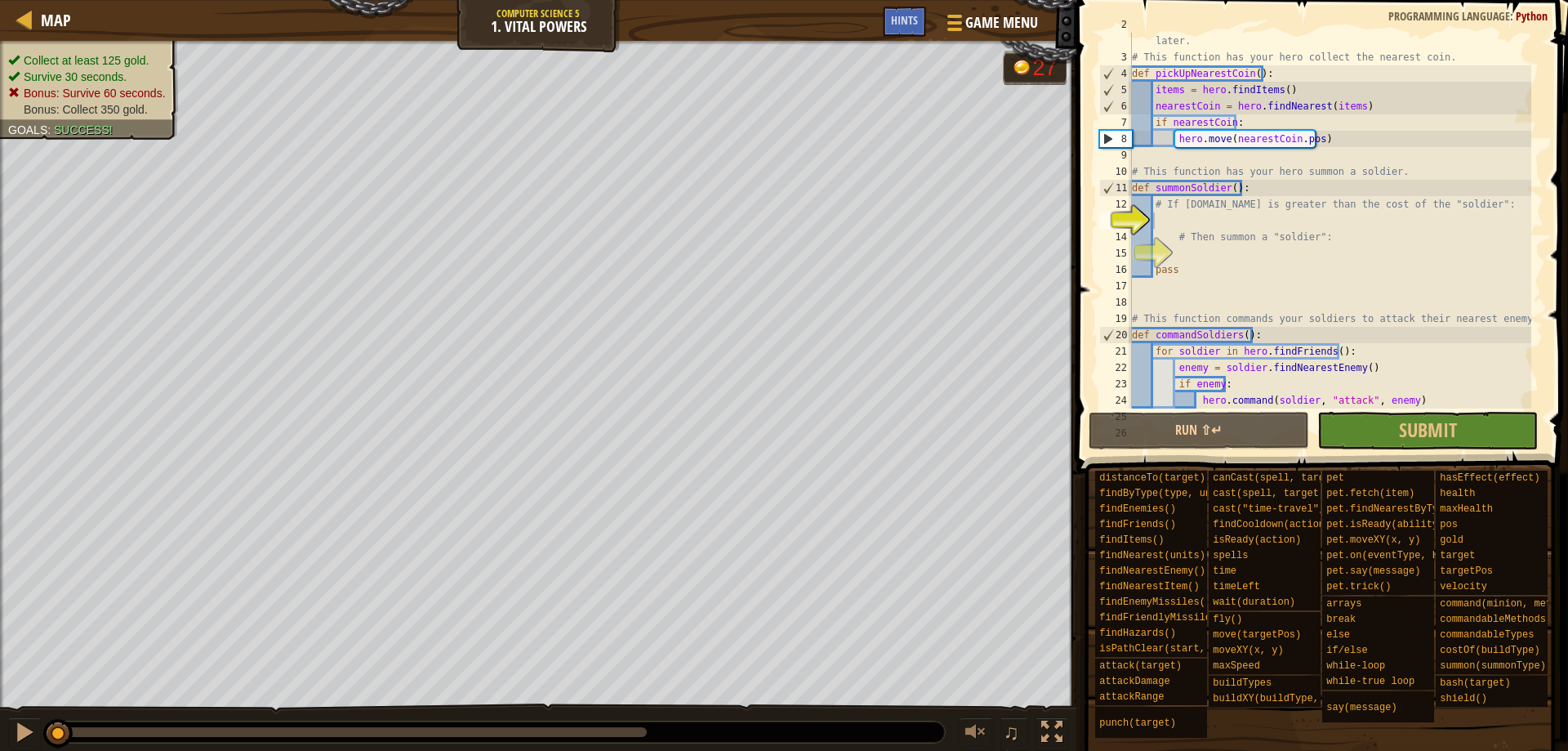
scroll to position [32, 0]
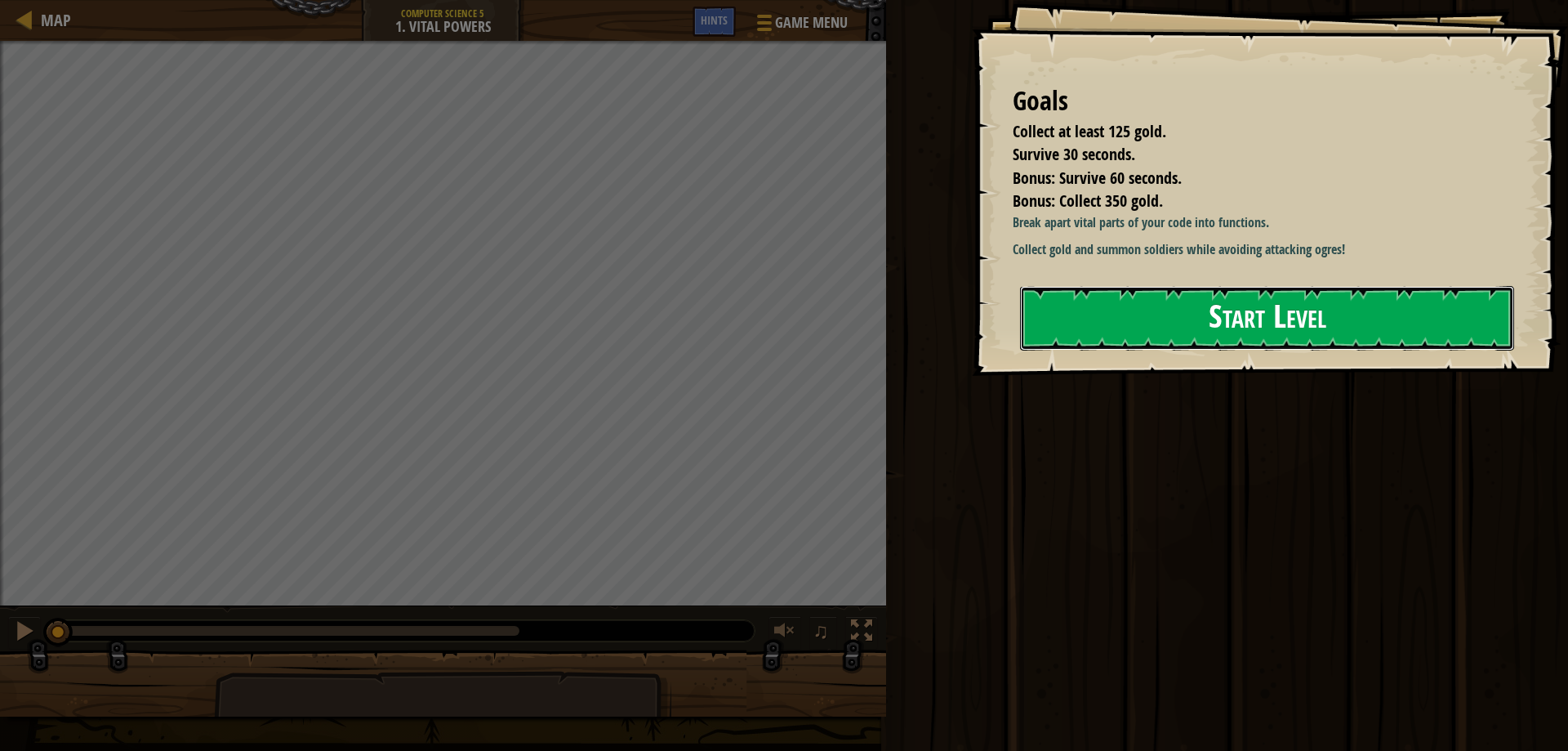
click at [1161, 346] on button "Start Level" at bounding box center [1266, 318] width 494 height 65
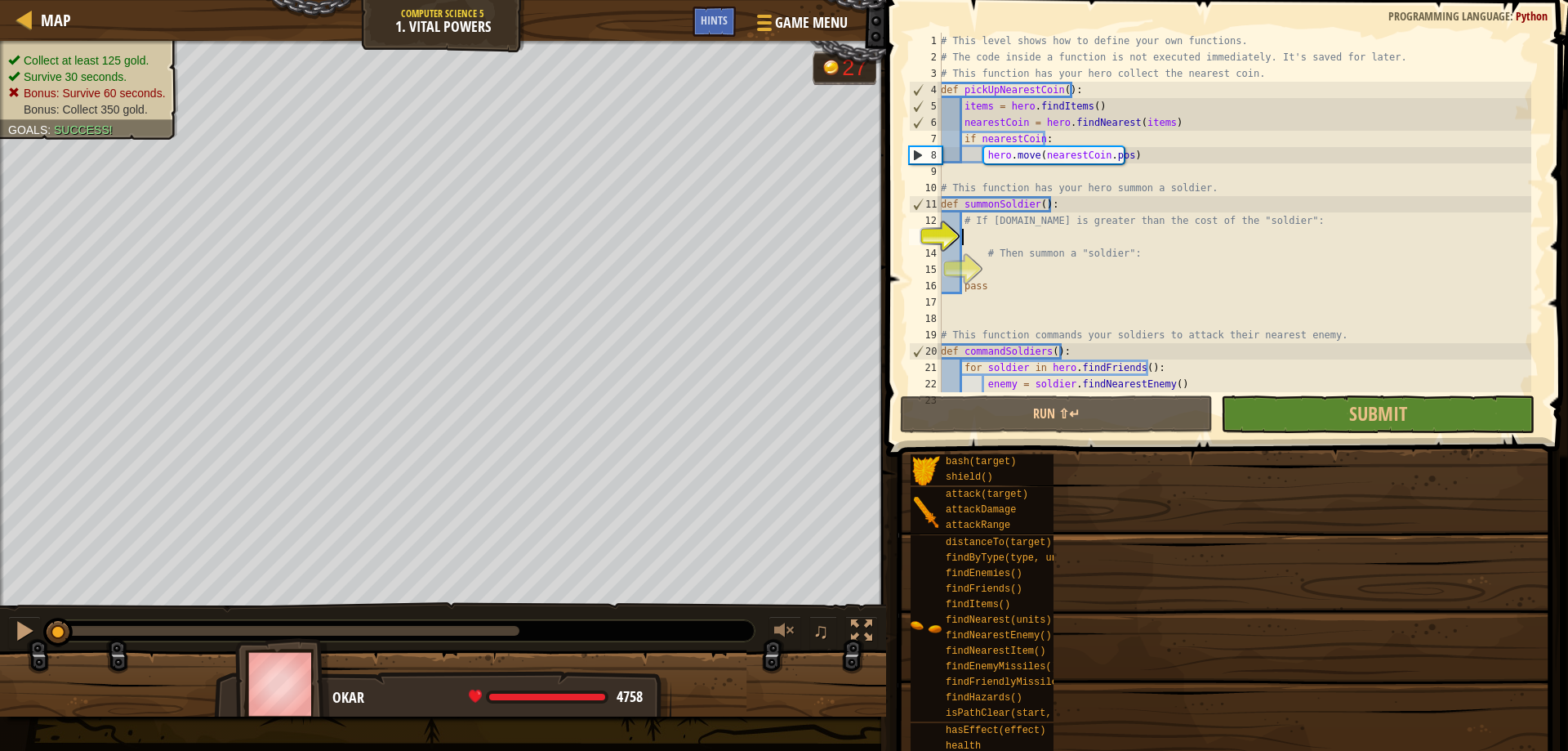
click at [1126, 331] on div "Goals Collect at least 125 gold. Survive 30 seconds. Bonus: Survive 60 seconds.…" at bounding box center [784, 375] width 1568 height 751
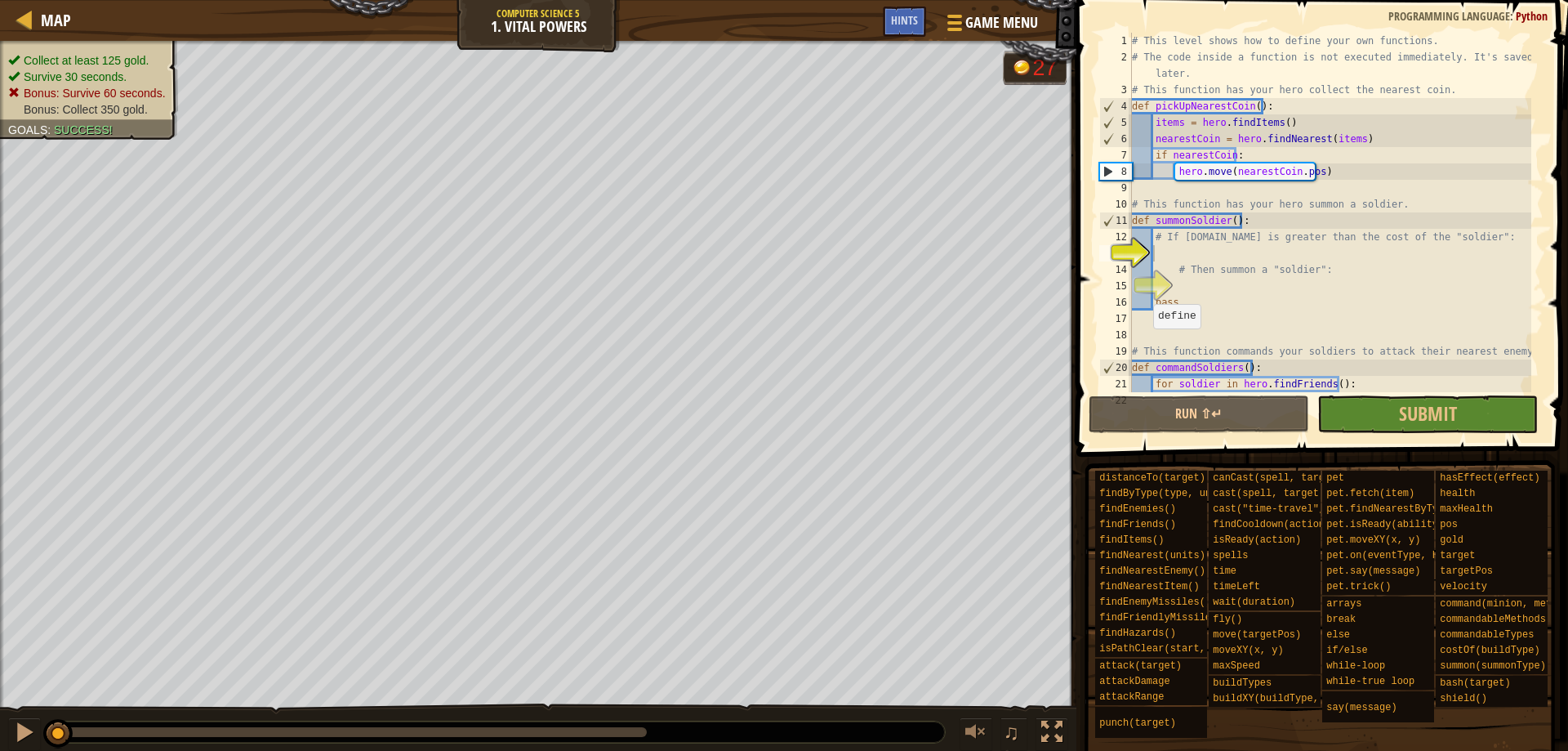
scroll to position [32, 0]
